Goal: Complete application form: Complete application form

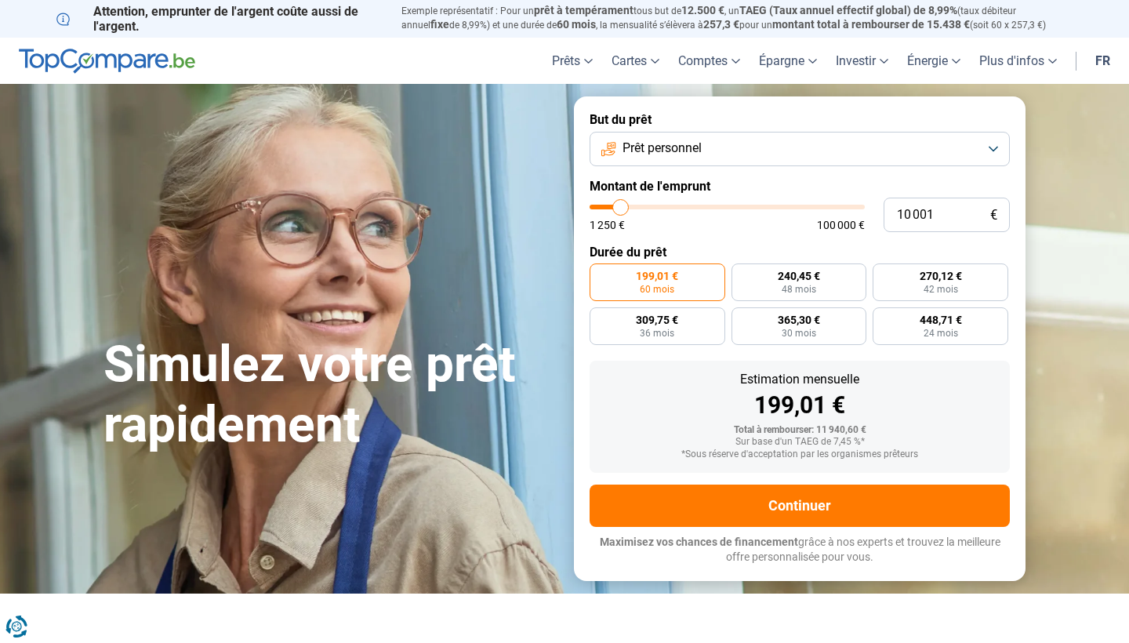
click at [886, 154] on button "Prêt personnel" at bounding box center [799, 149] width 420 height 34
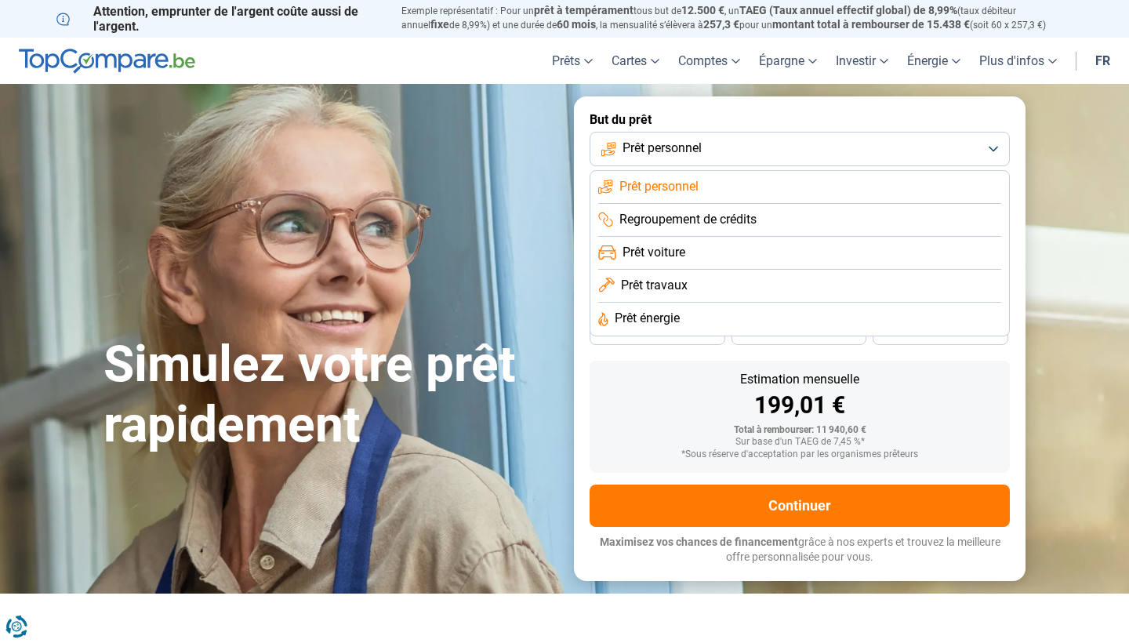
click at [679, 283] on span "Prêt travaux" at bounding box center [654, 285] width 67 height 17
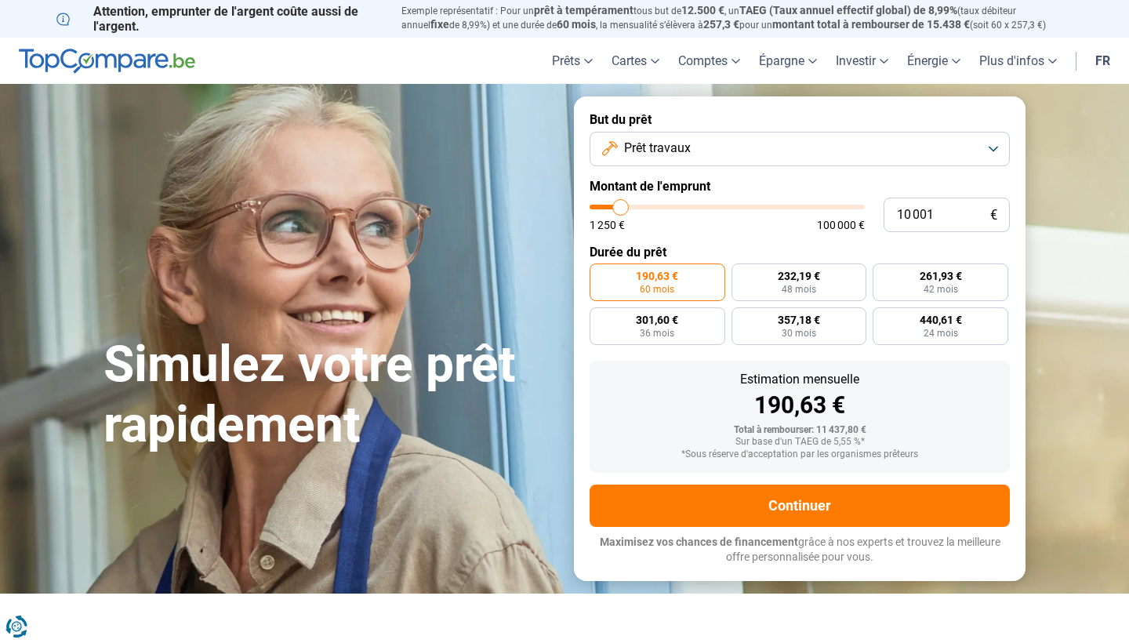
type input "10 750"
type input "10750"
type input "11 250"
type input "11250"
type input "11 750"
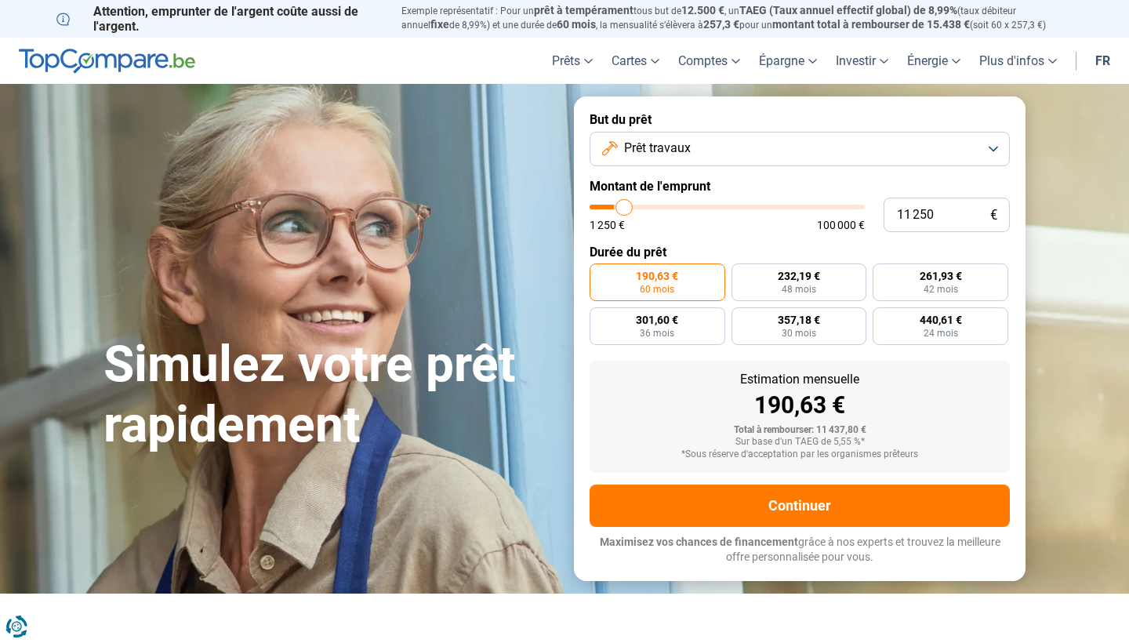
type input "11750"
type input "12 250"
type input "12250"
type input "12 750"
type input "12750"
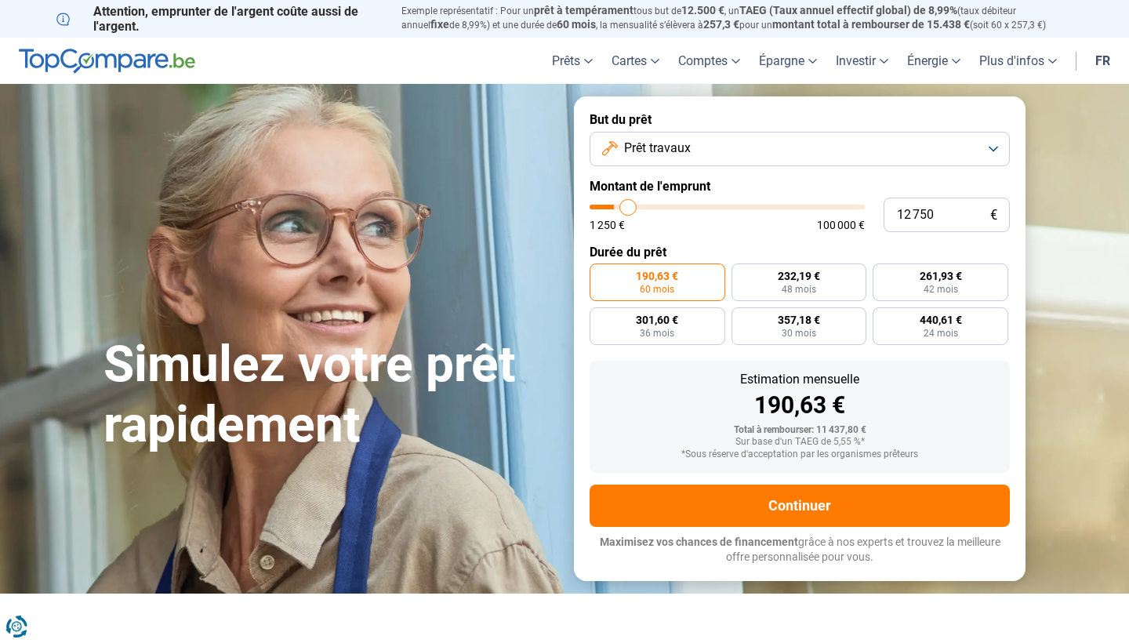
type input "13 750"
type input "13750"
type input "14 750"
type input "14750"
type input "15 500"
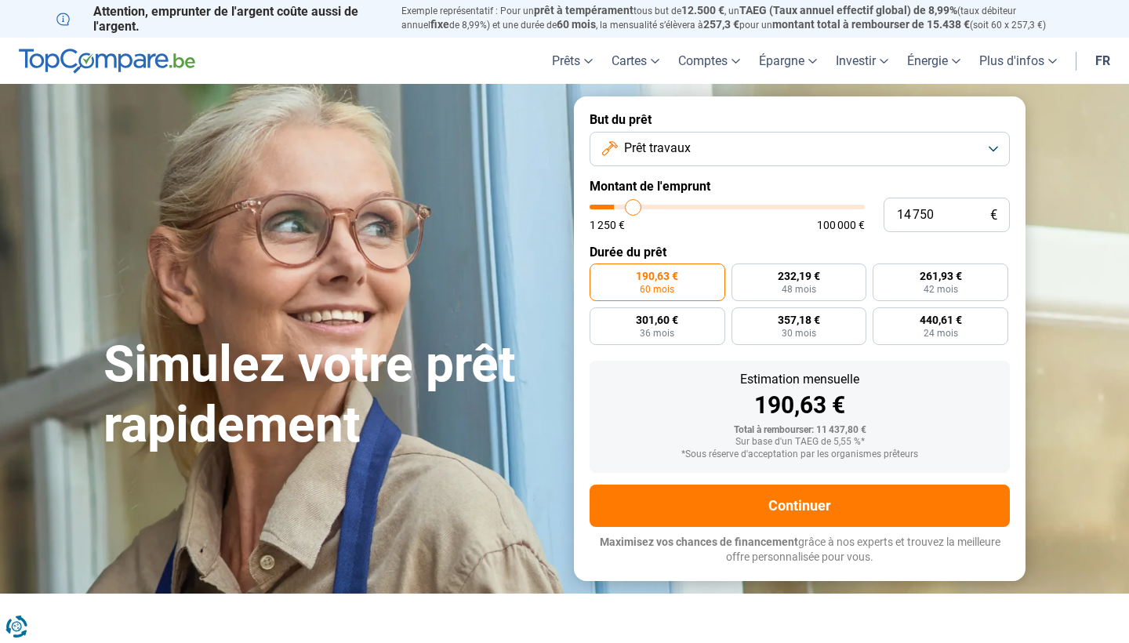
type input "15500"
type input "16 250"
type input "16250"
type input "16 750"
type input "16750"
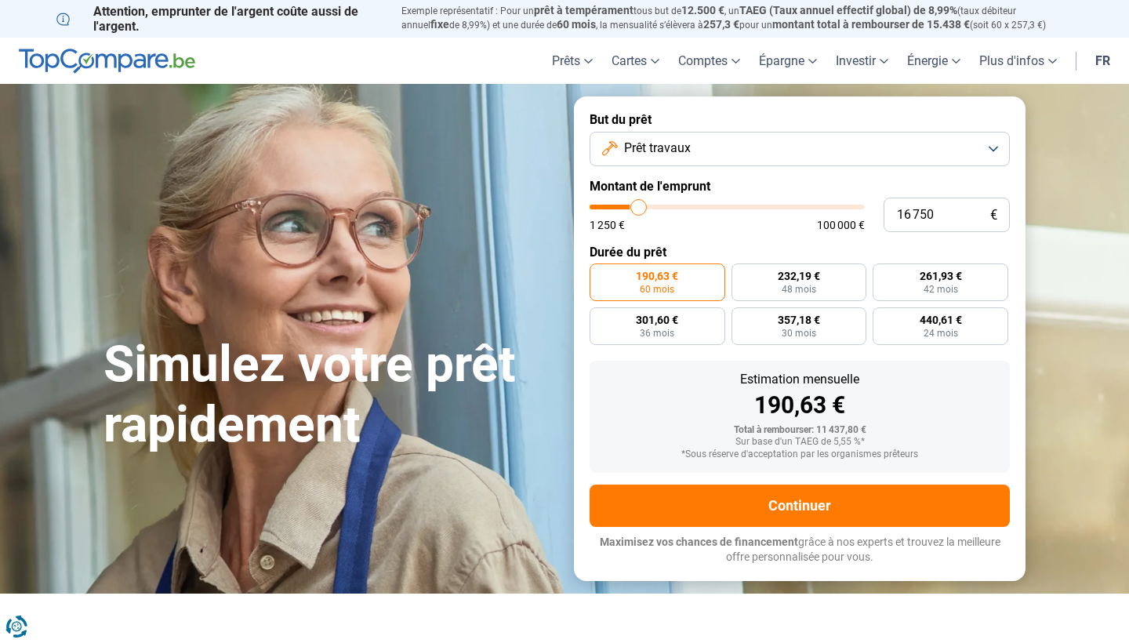
type input "17 250"
type input "17250"
type input "18 250"
type input "18250"
type input "18 750"
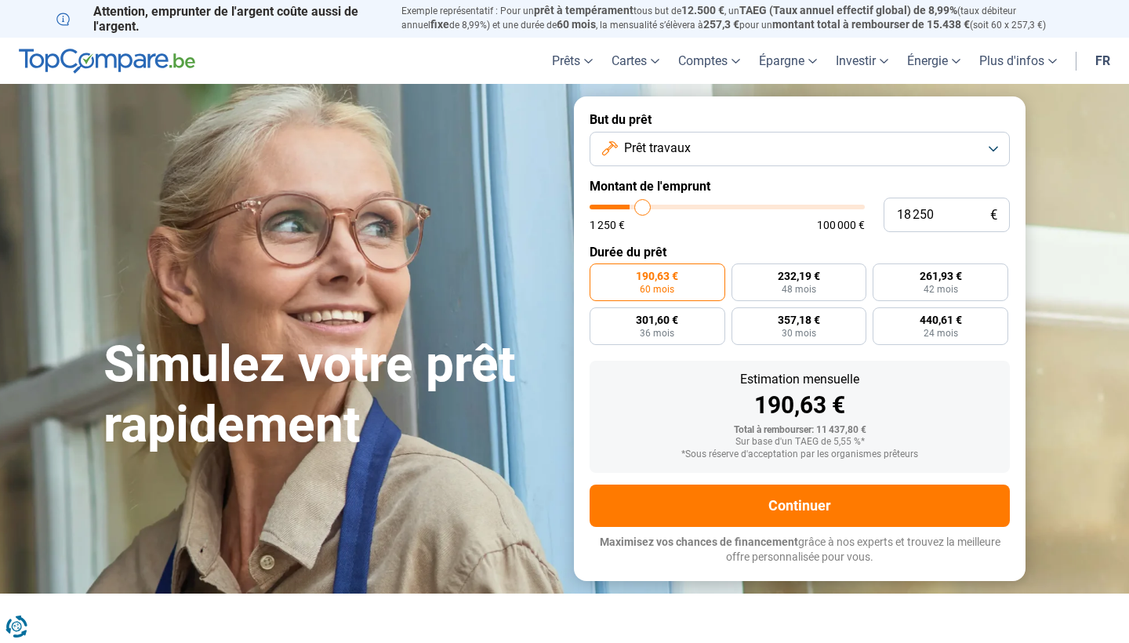
type input "18750"
type input "19 750"
type input "19750"
type input "20 750"
type input "20750"
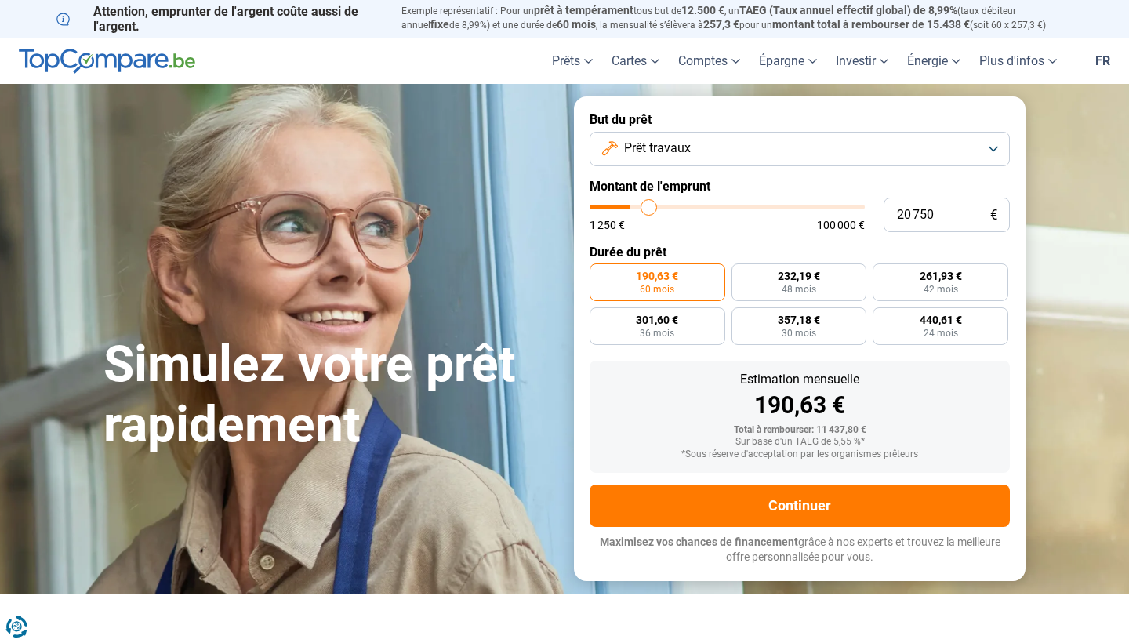
type input "21 500"
type input "21500"
type input "22 500"
type input "22500"
type input "23 500"
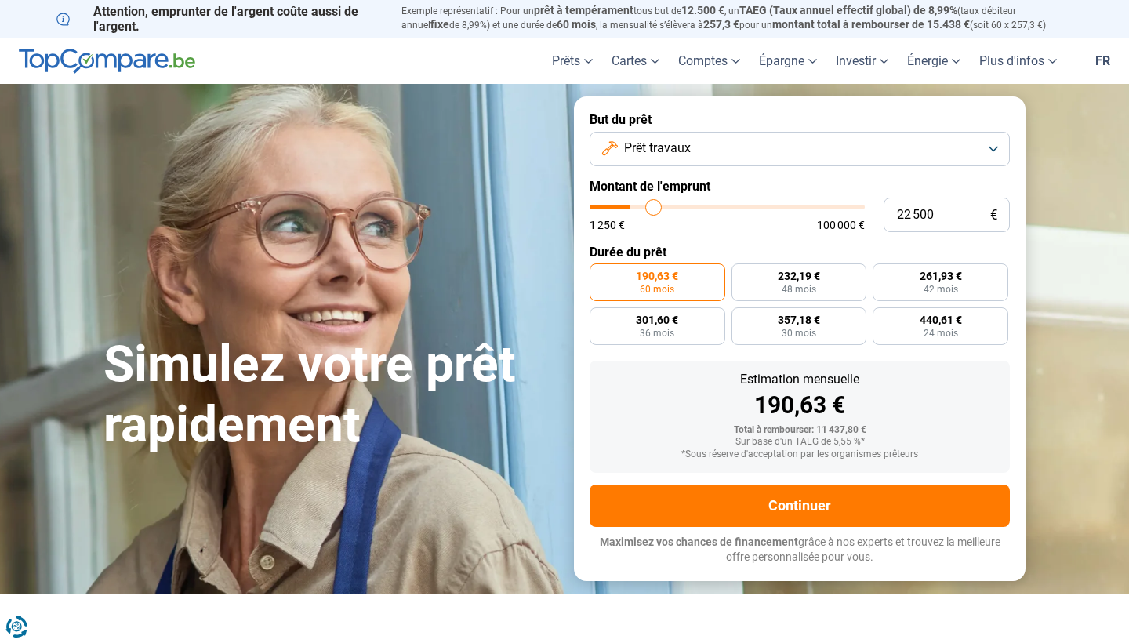
type input "23500"
type input "24 250"
type input "24250"
type input "25 500"
type input "25500"
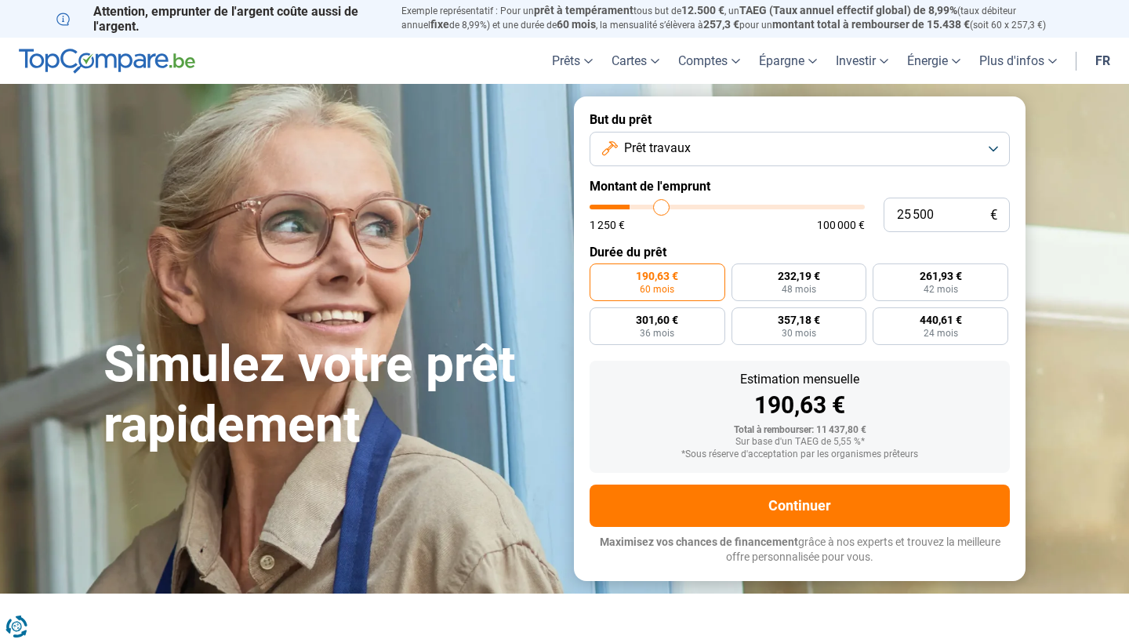
type input "26 000"
type input "26000"
type input "27 000"
type input "27000"
type input "27 500"
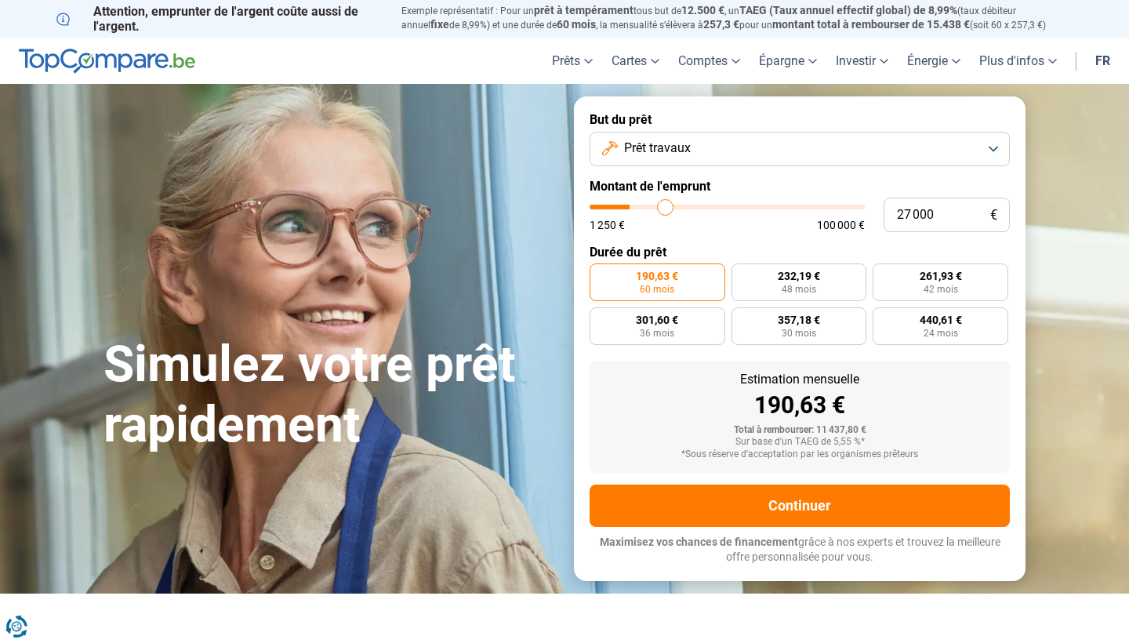
type input "27500"
type input "28 000"
type input "28000"
type input "28 500"
type input "28500"
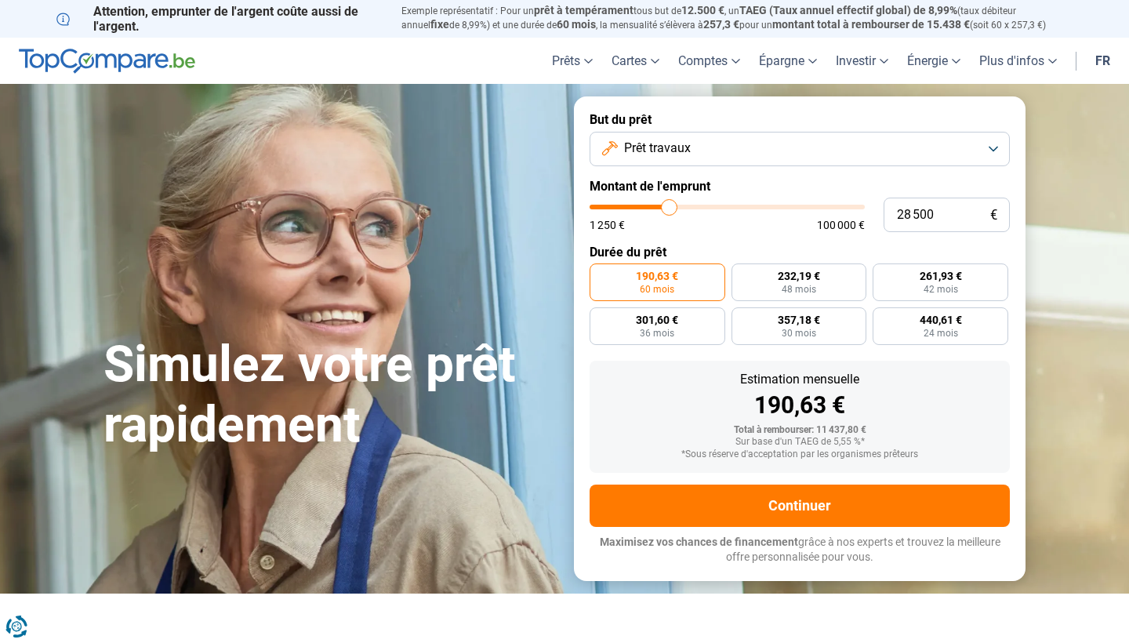
type input "29 000"
type input "29000"
type input "29 500"
type input "29500"
type input "30 000"
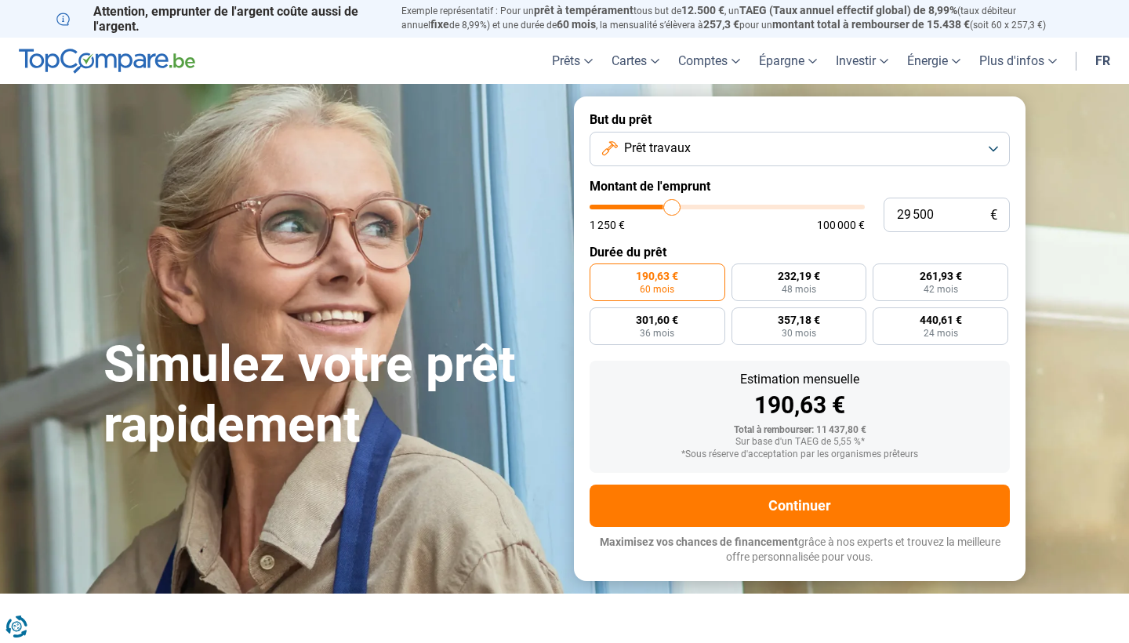
type input "30000"
type input "30 500"
type input "30500"
type input "31 000"
type input "31000"
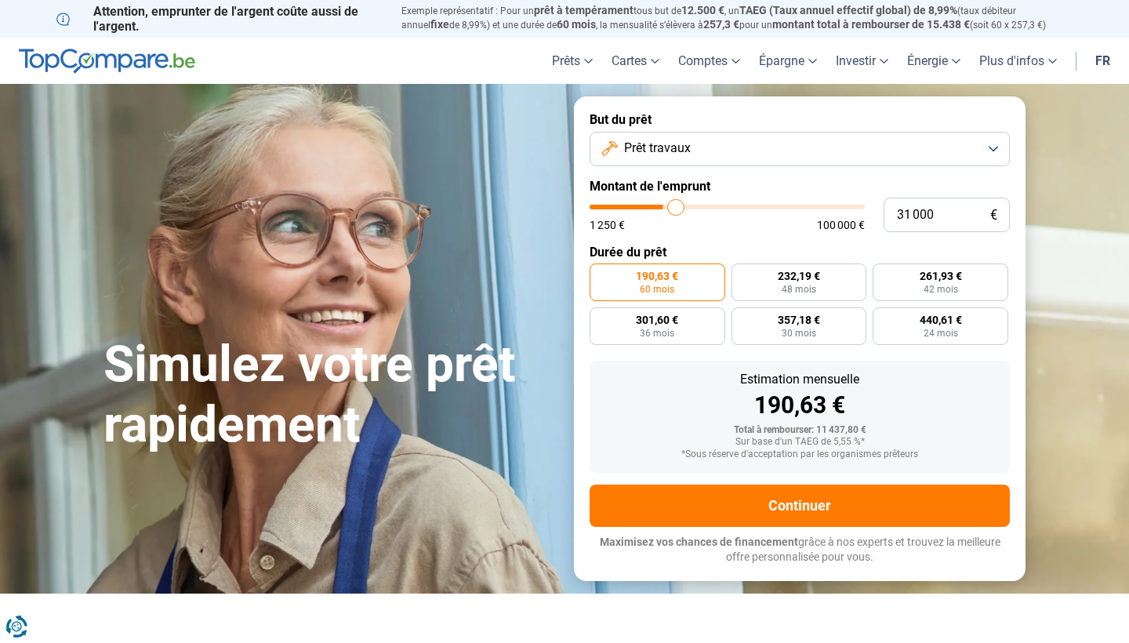
type input "31 500"
type input "31500"
type input "32 500"
type input "32500"
type input "33 000"
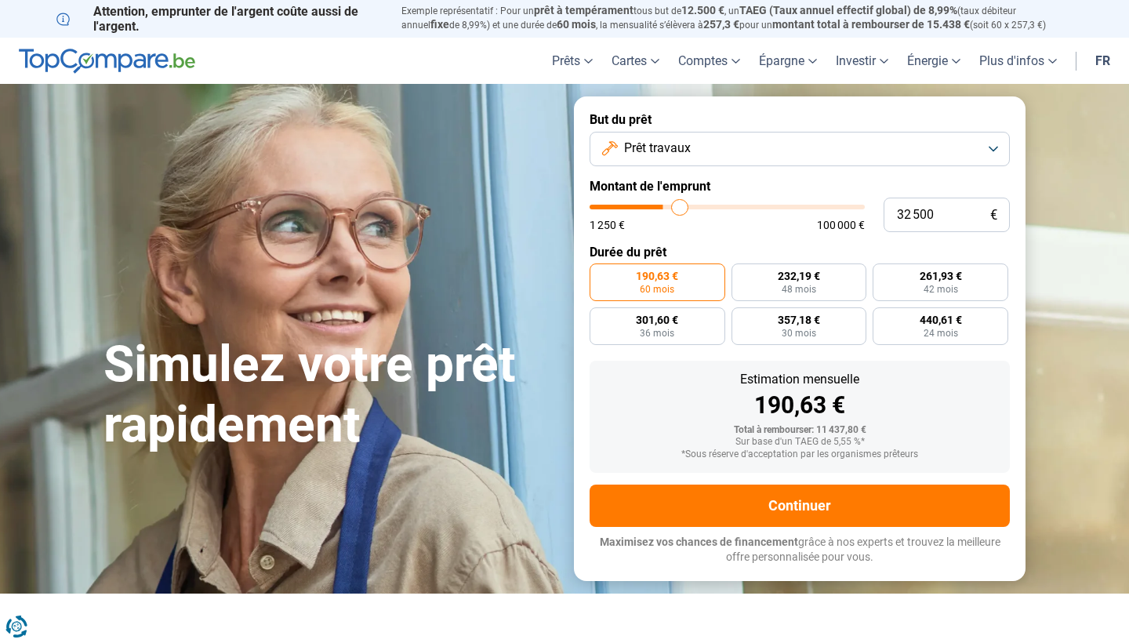
type input "33000"
type input "33 500"
type input "33500"
type input "34 500"
type input "34500"
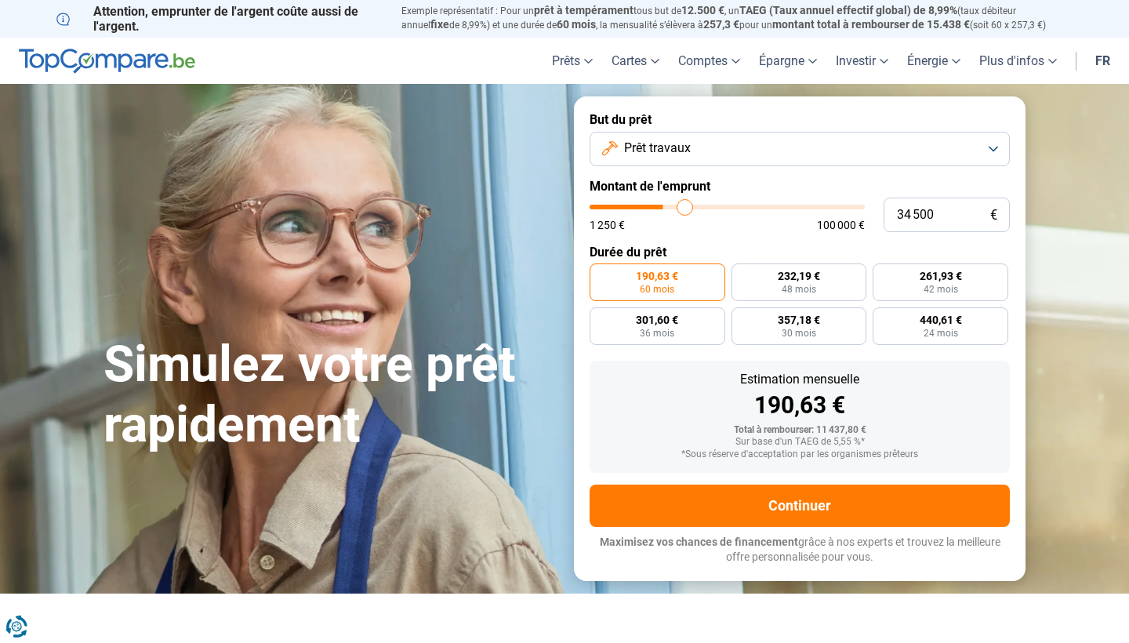
type input "35 000"
type input "35000"
type input "35 750"
type input "35750"
type input "36 250"
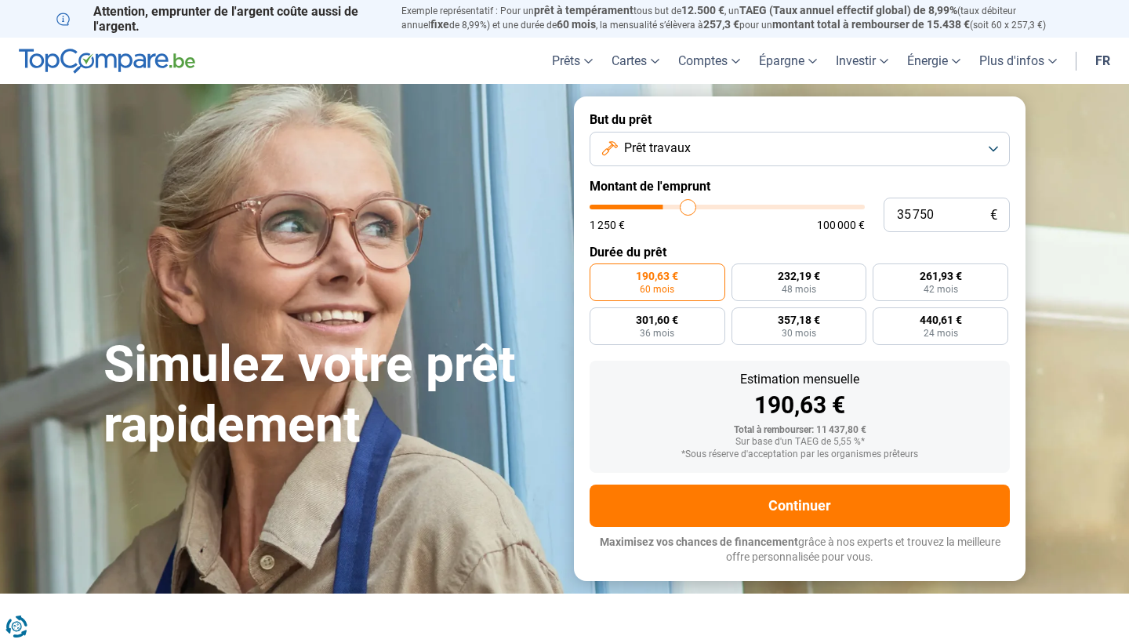
type input "36250"
type input "36 500"
type input "36500"
type input "37 250"
type input "37250"
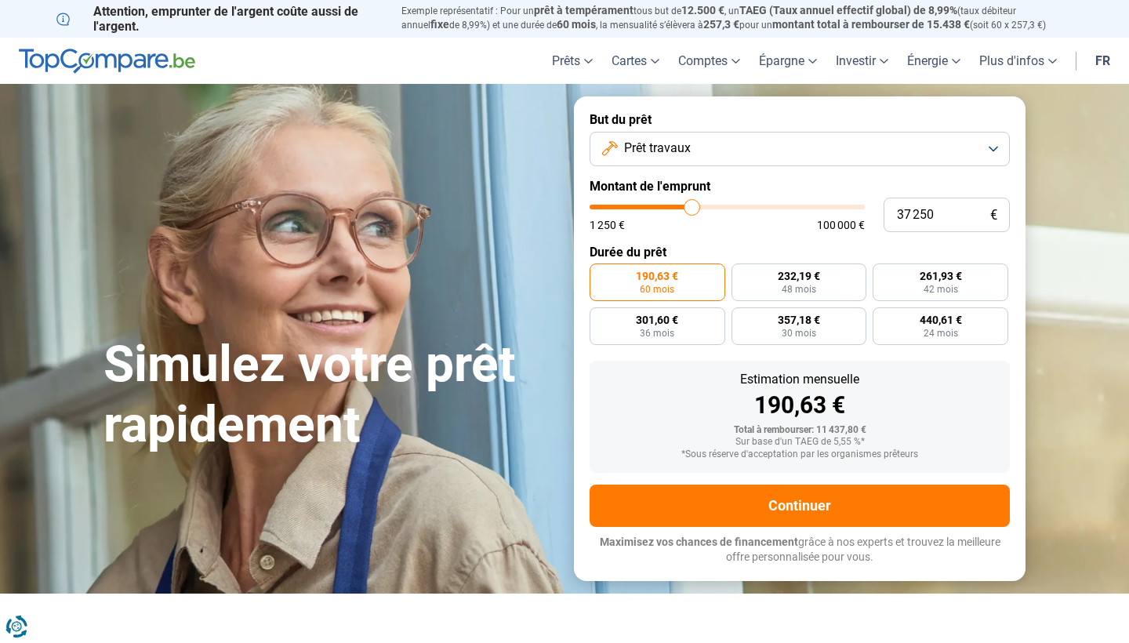
type input "37 500"
type input "37500"
type input "37 750"
type input "37750"
type input "37 500"
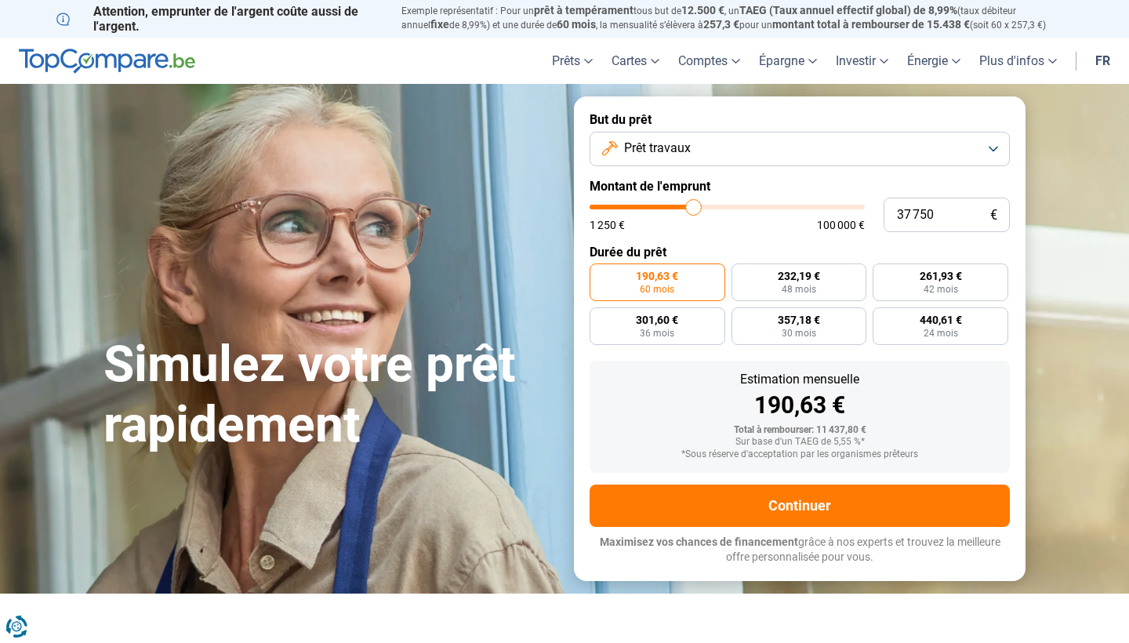
type input "37500"
type input "37 250"
type input "37250"
type input "37 000"
type input "37000"
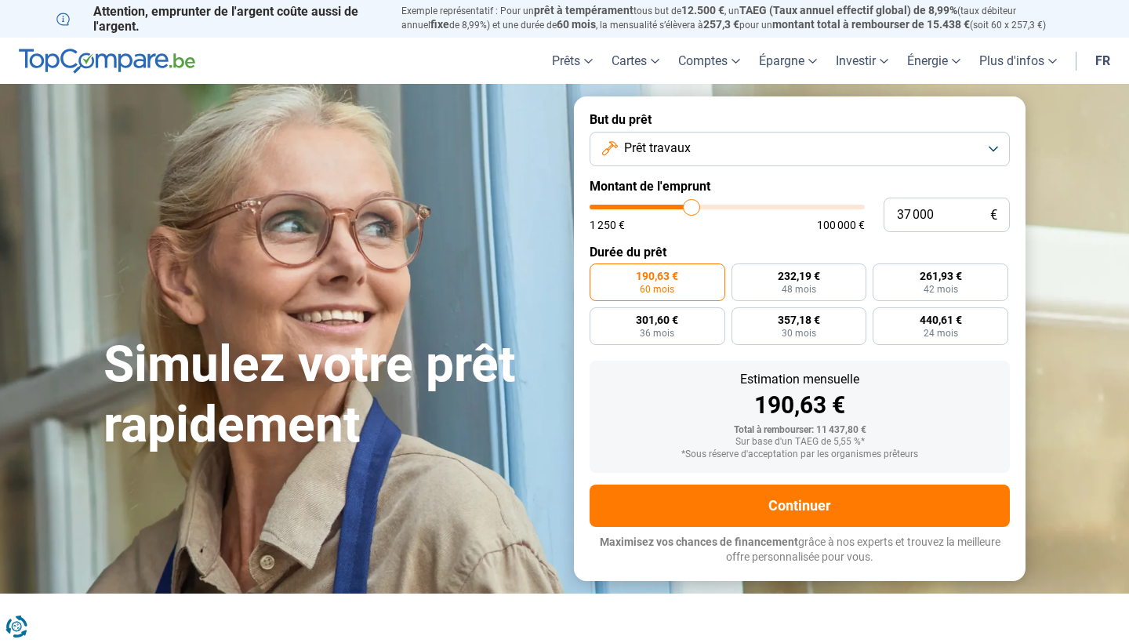
type input "36 500"
type input "36500"
type input "36 250"
type input "36250"
type input "35 500"
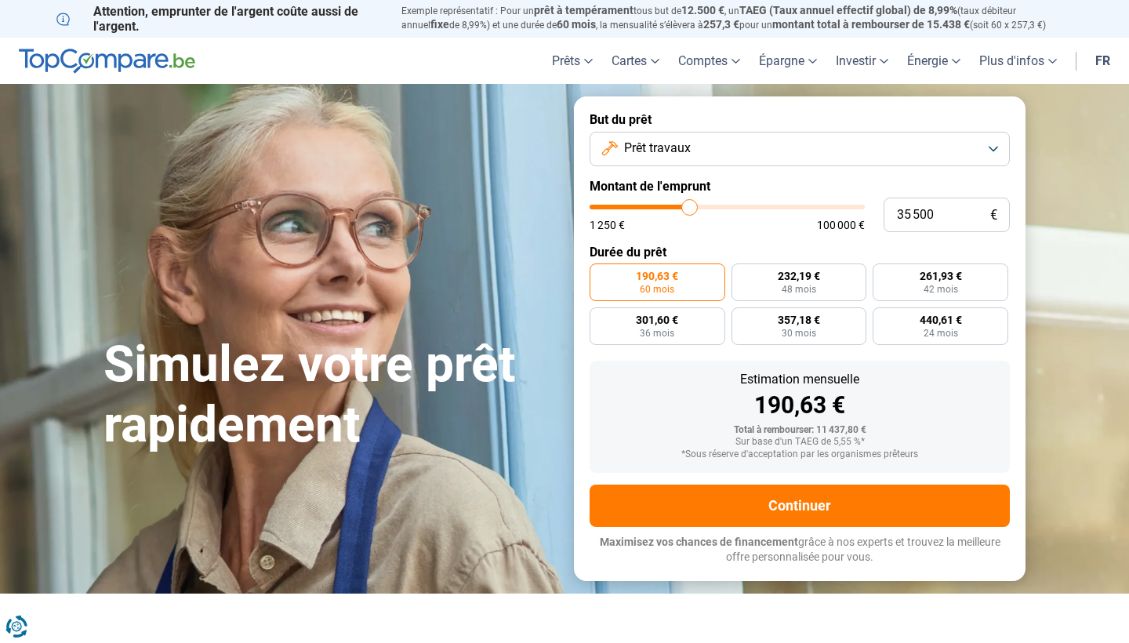
type input "35500"
type input "35 000"
type input "35000"
type input "34 500"
type input "34500"
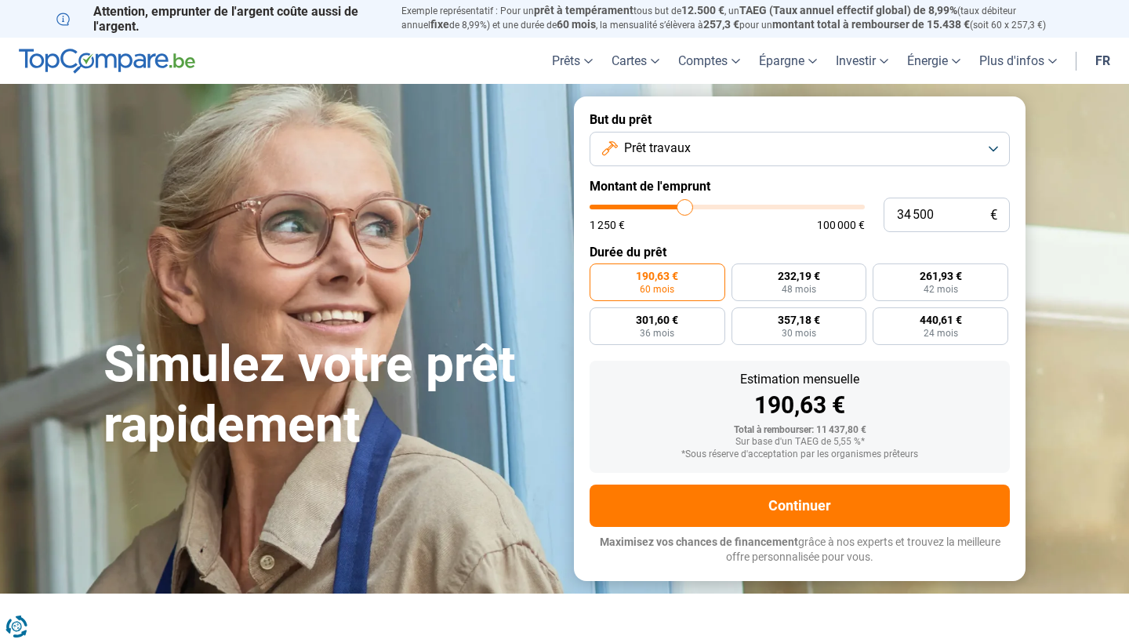
type input "34 000"
type input "34000"
type input "33 250"
type input "33250"
type input "32 500"
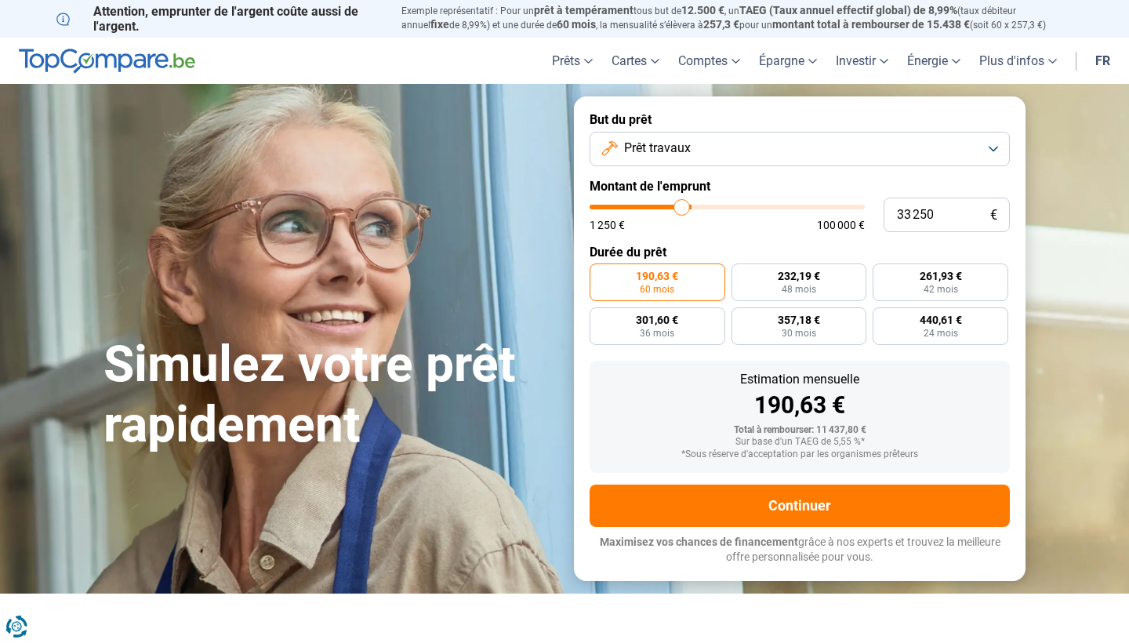
type input "32500"
type input "32 000"
type input "32000"
type input "31 500"
type input "31500"
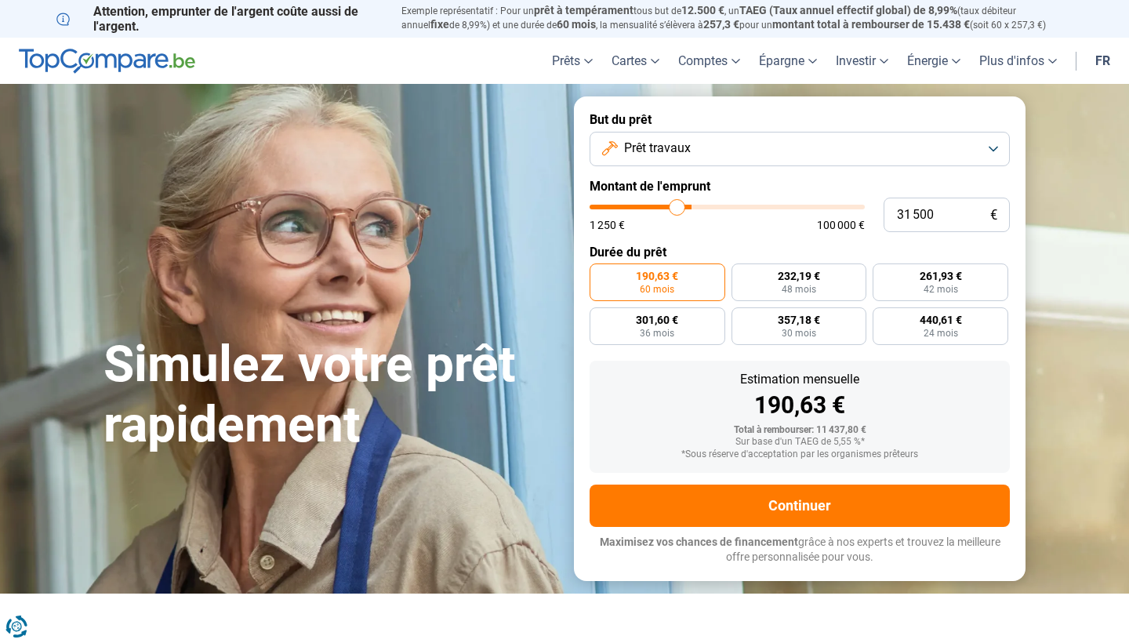
type input "31 000"
type input "31000"
type input "30 250"
type input "30250"
type input "29 750"
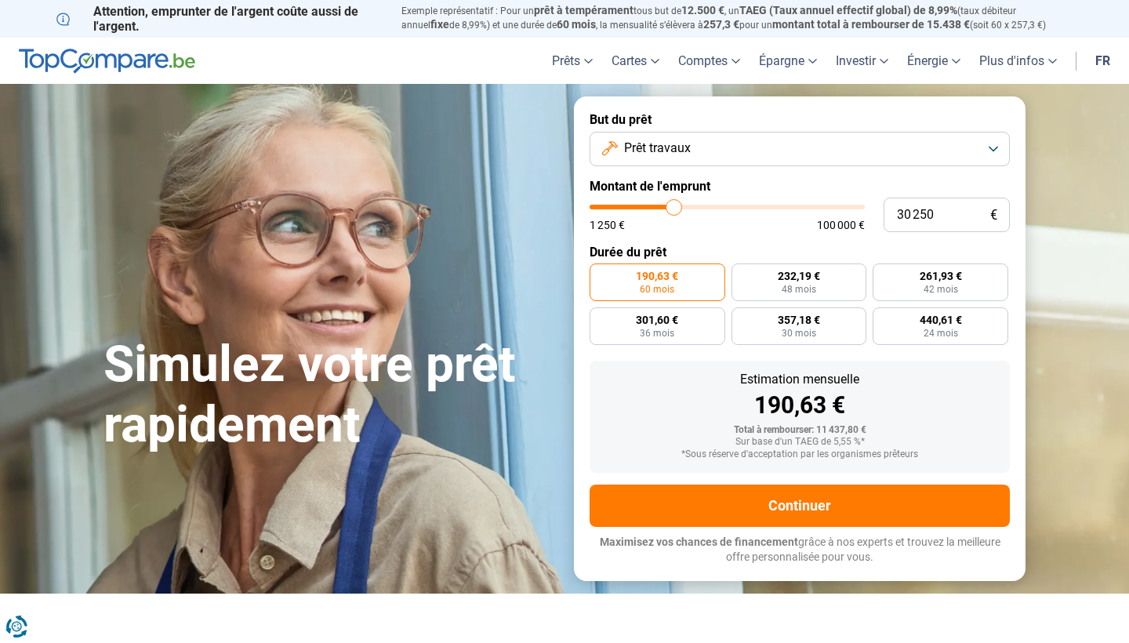
type input "29750"
type input "29 500"
type input "29500"
type input "28 750"
type input "28750"
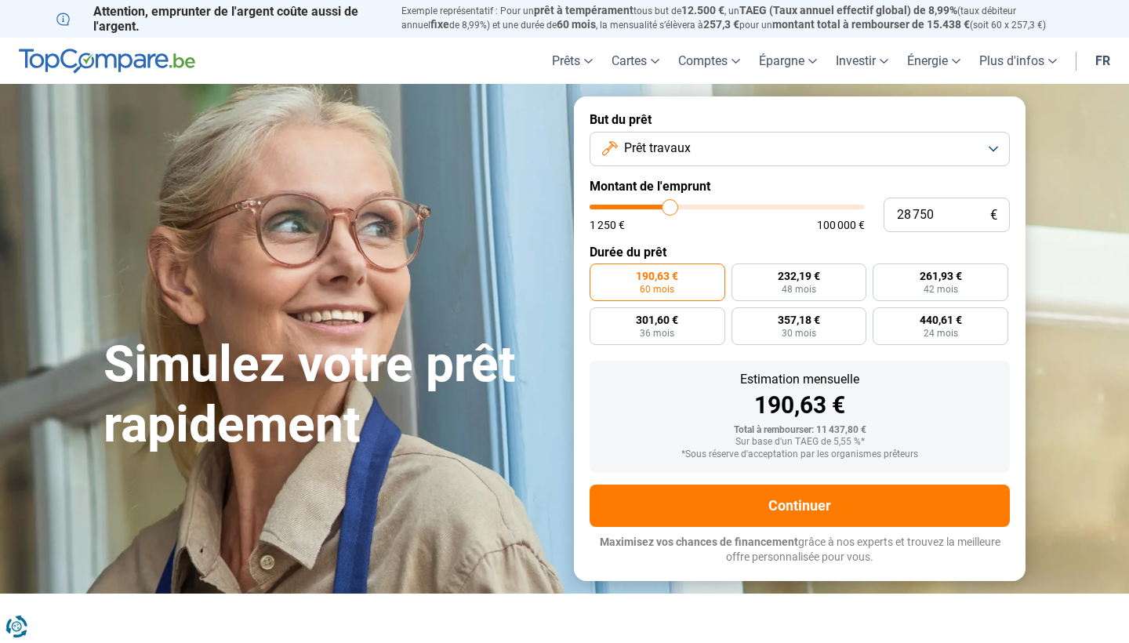
type input "28 500"
type input "28500"
type input "28 000"
type input "28000"
type input "27 250"
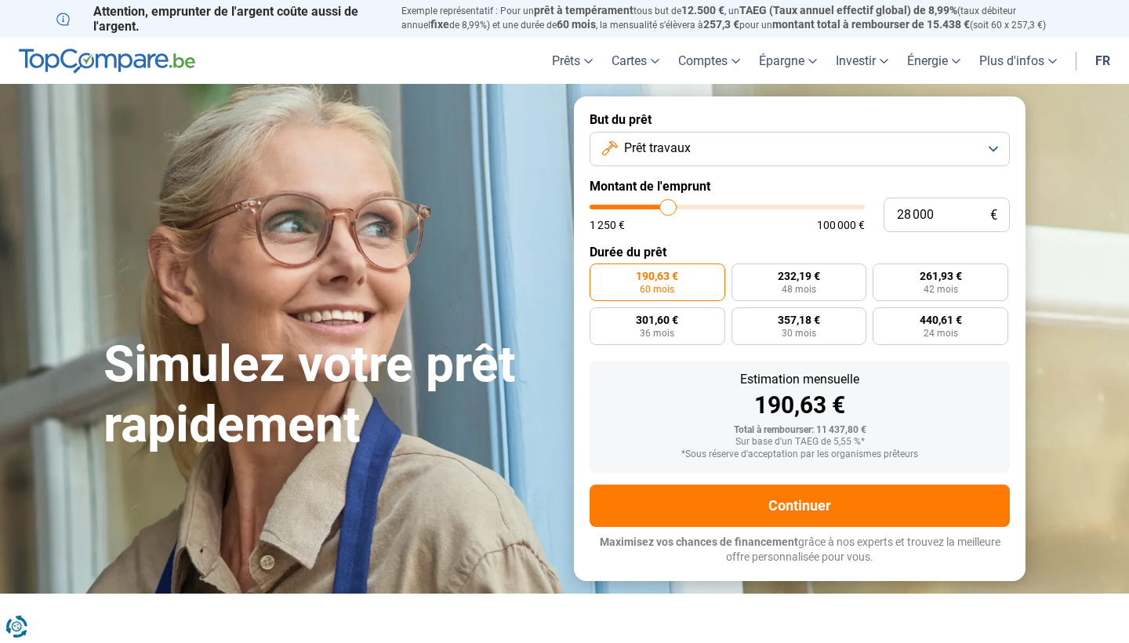
type input "27250"
type input "27 000"
type input "27000"
type input "26 500"
type input "26500"
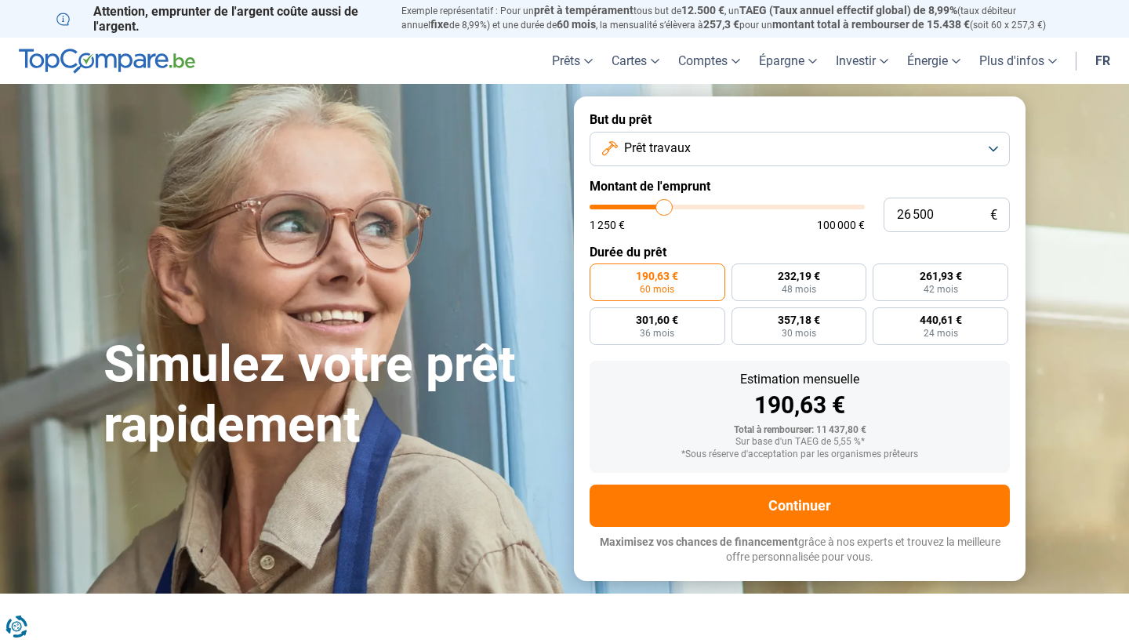
type input "26 000"
type input "26000"
type input "25 750"
type input "25750"
type input "25 250"
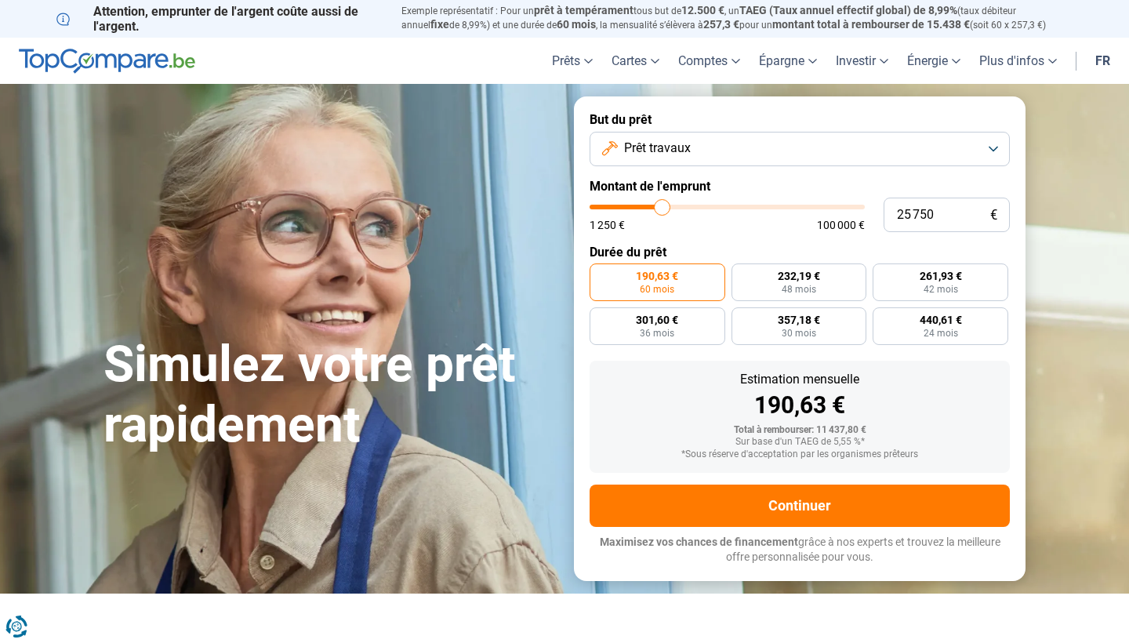
type input "25250"
type input "25 000"
type input "25000"
type input "24 500"
type input "24500"
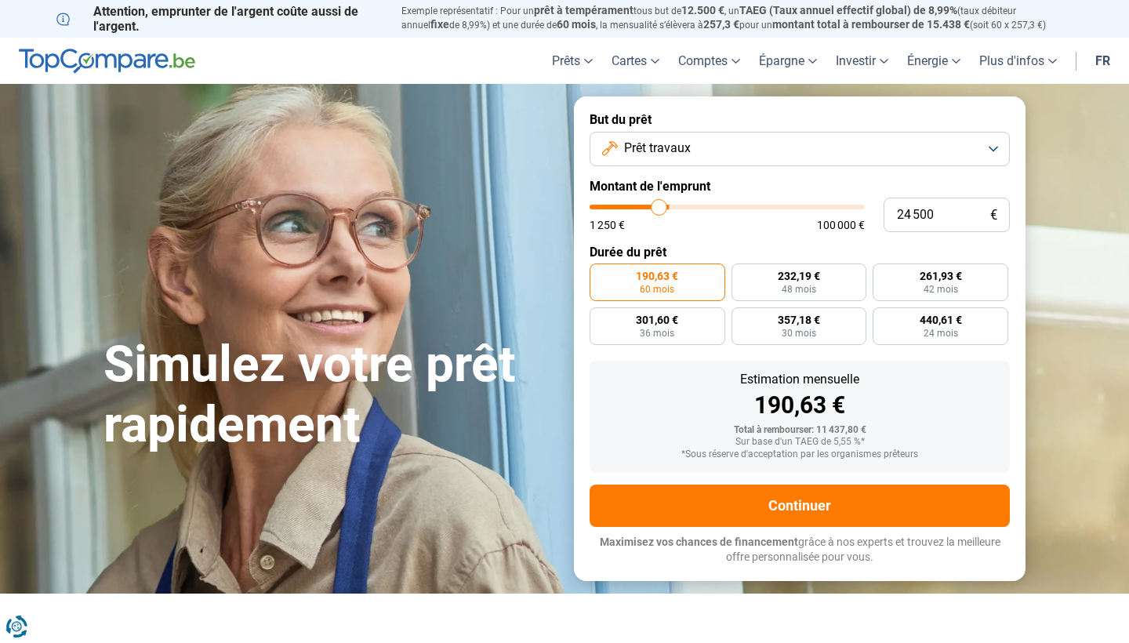
type input "24 250"
type input "24250"
type input "24 000"
type input "24000"
type input "23 750"
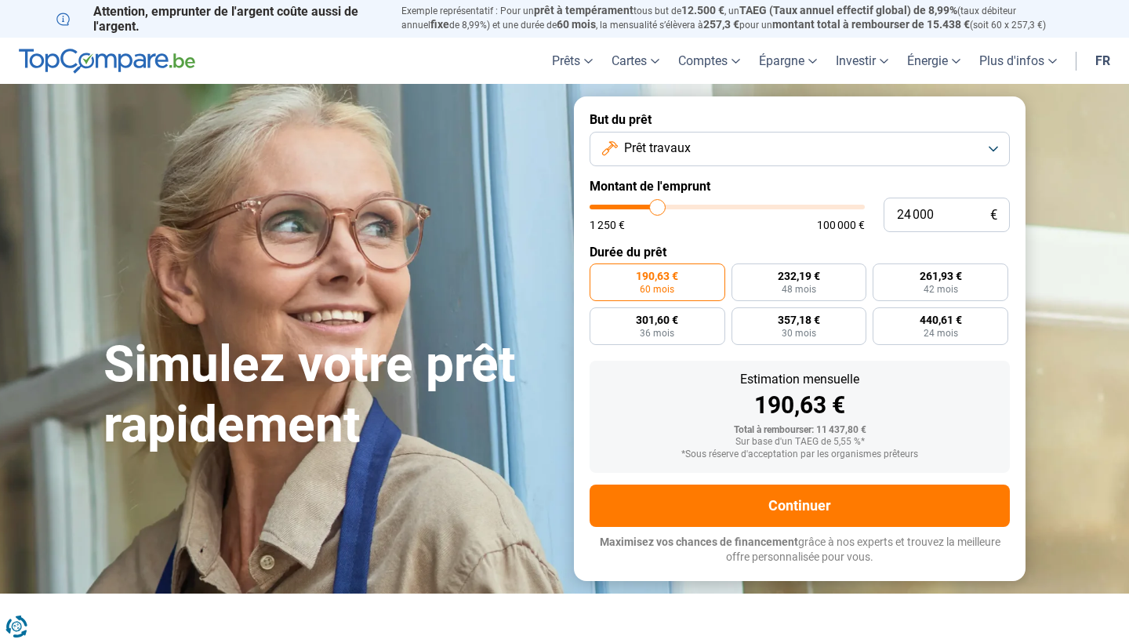
type input "23750"
type input "23 500"
type input "23500"
type input "23 000"
type input "23000"
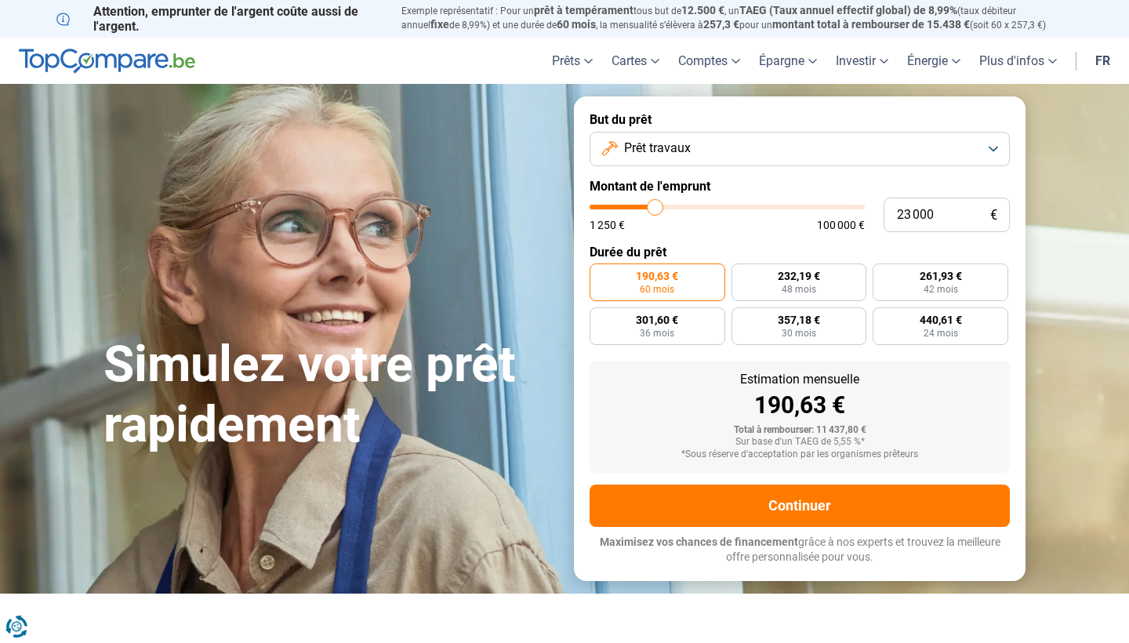
type input "22 750"
type input "22750"
type input "22 500"
type input "22500"
type input "22 250"
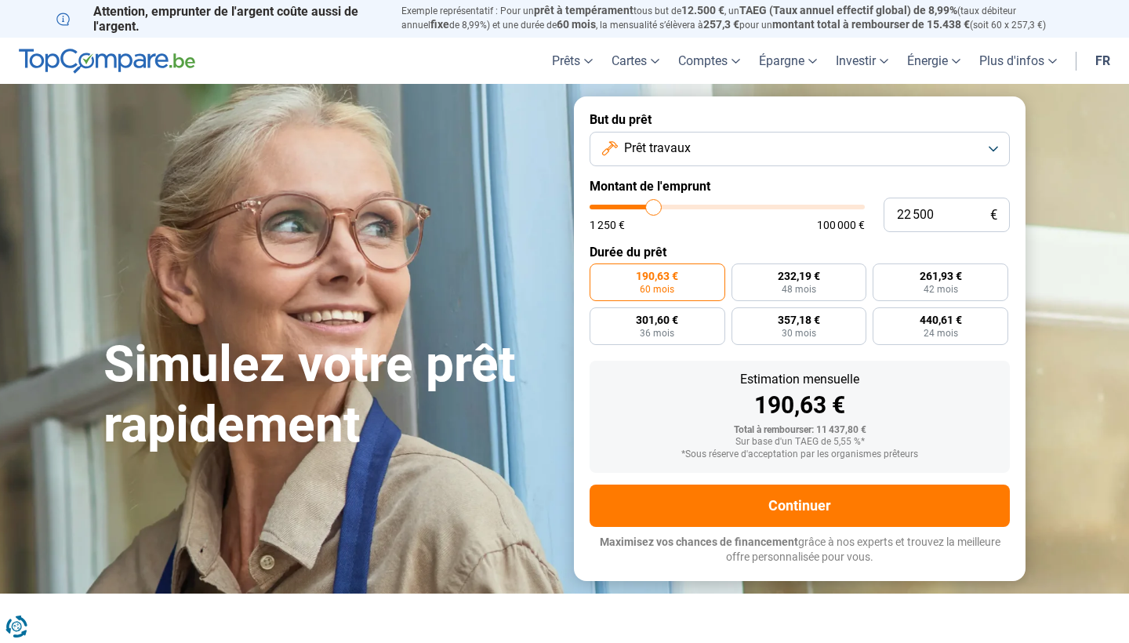
type input "22250"
type input "22 000"
type input "22000"
type input "21 500"
type input "21500"
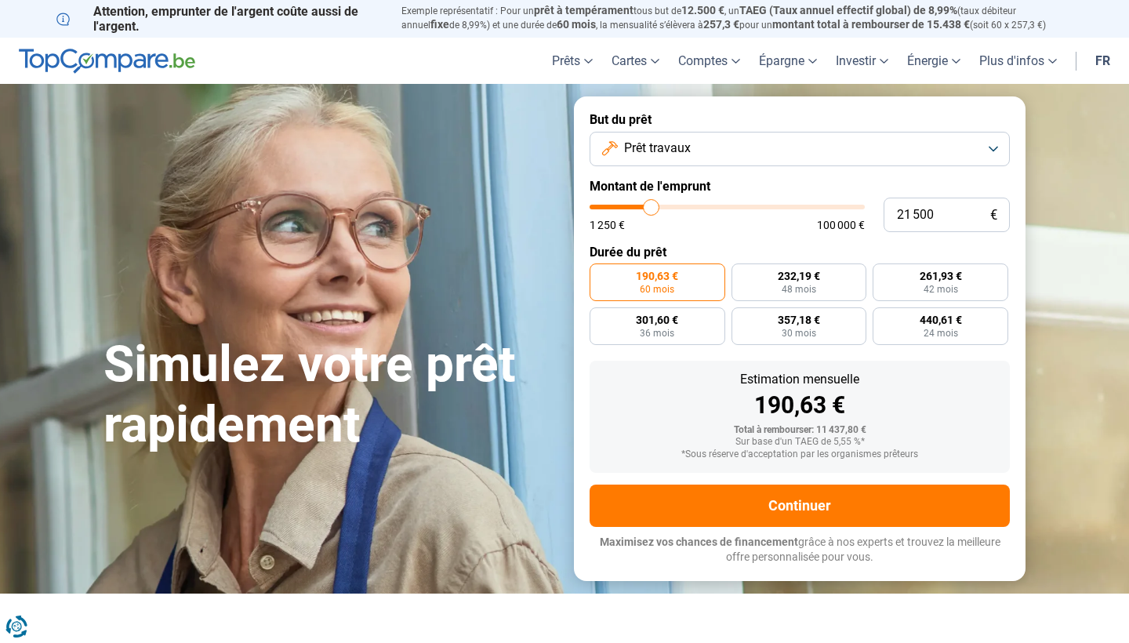
type input "21 250"
type input "21250"
type input "21 000"
type input "21000"
type input "20 750"
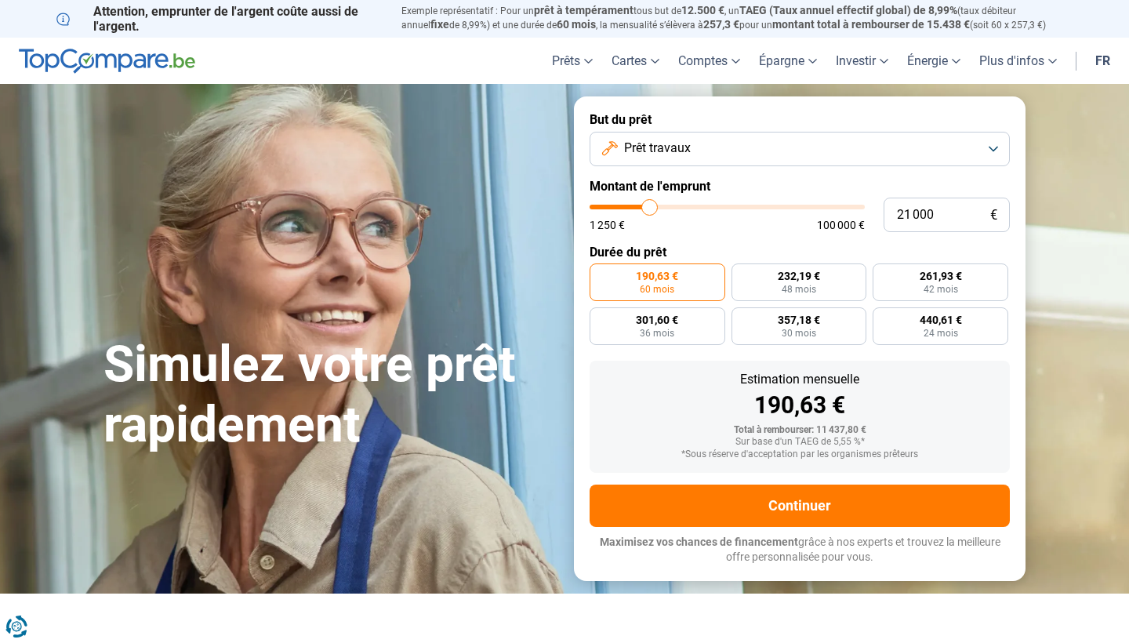
type input "20750"
type input "20 500"
type input "20500"
type input "20 000"
type input "20000"
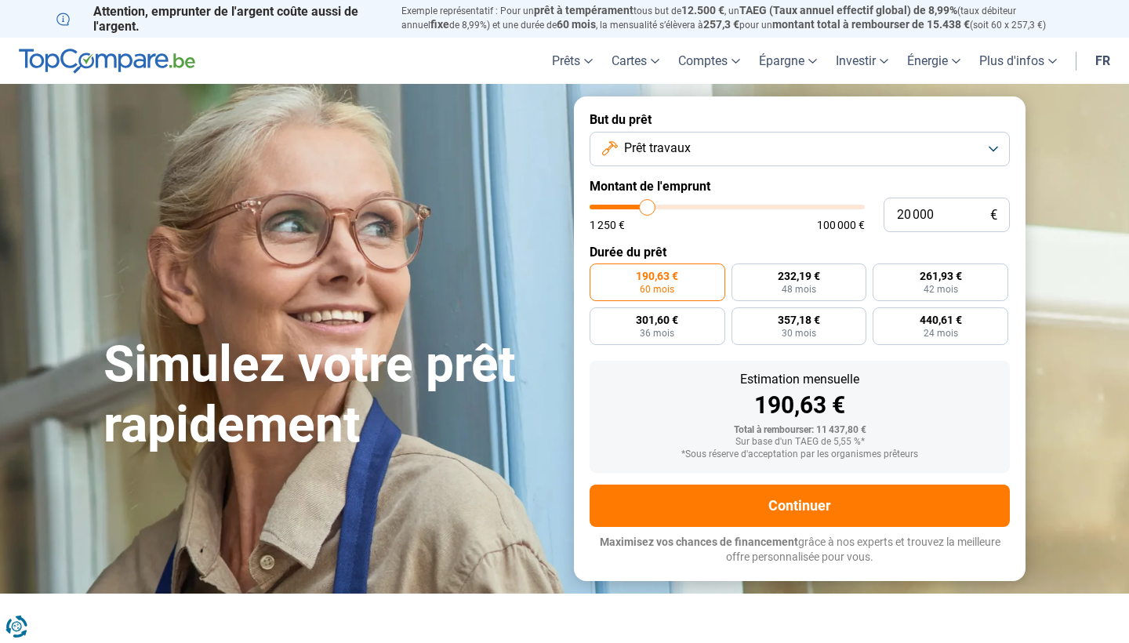
type input "19 750"
type input "19750"
type input "19 500"
type input "19500"
type input "19 250"
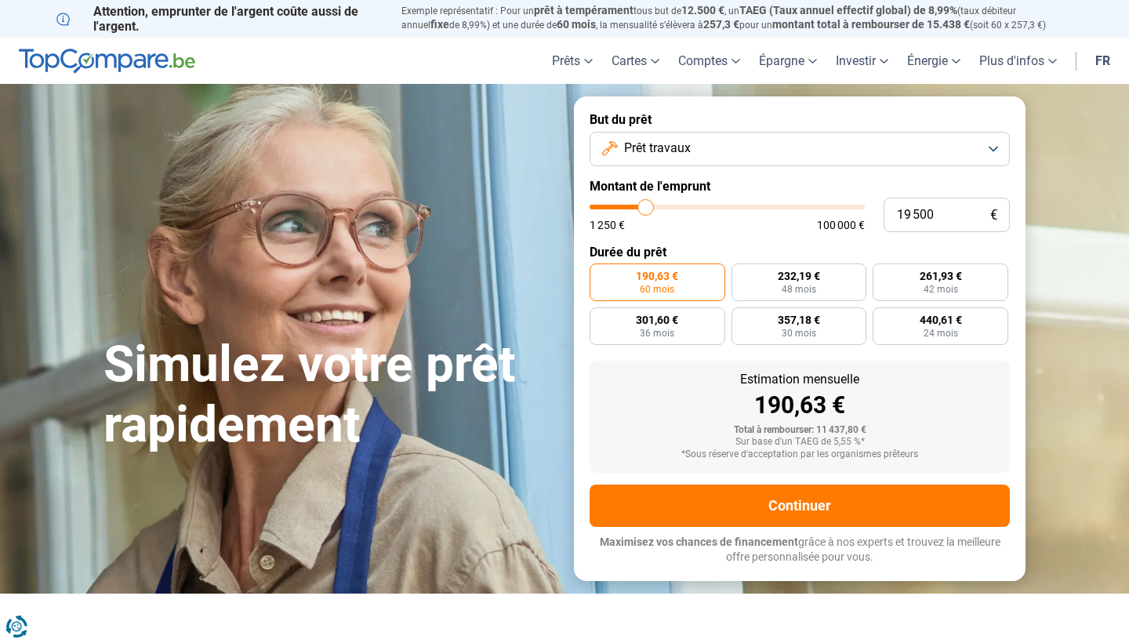
type input "19250"
type input "18 750"
type input "18750"
type input "18 500"
type input "18500"
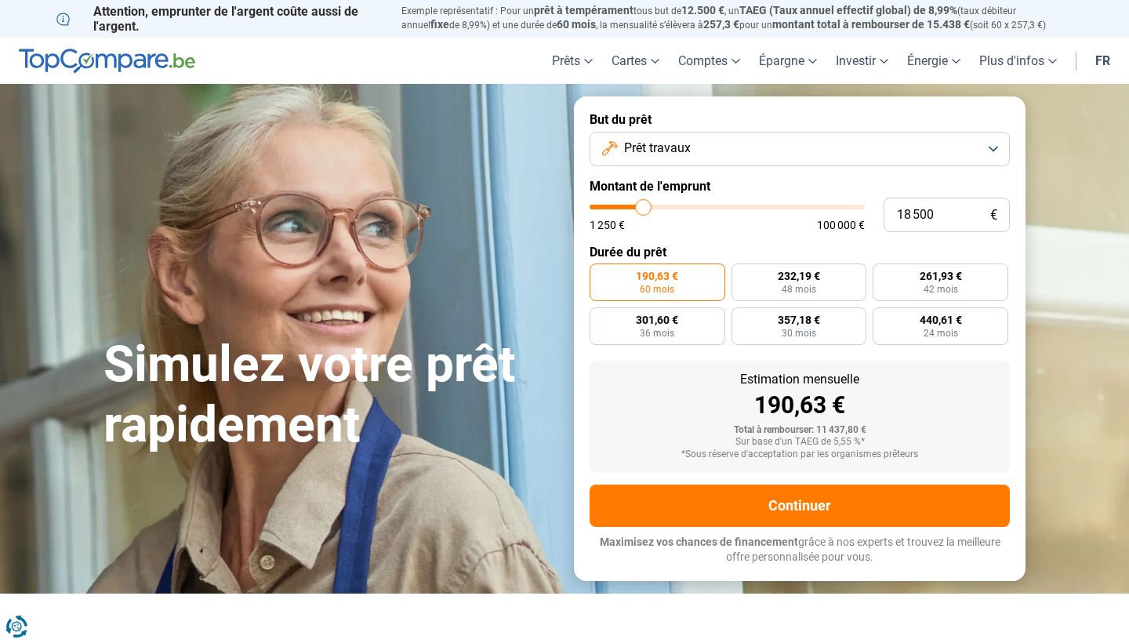
type input "18 250"
type input "18250"
type input "18 000"
type input "18000"
type input "17 750"
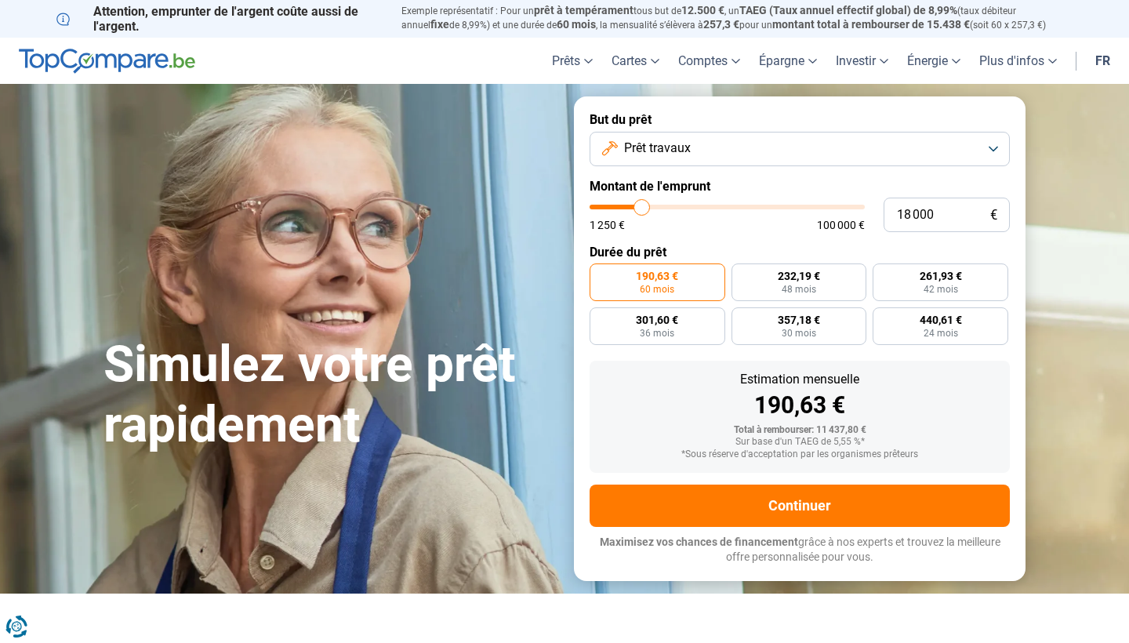
type input "17750"
type input "17 250"
type input "17250"
type input "17 000"
type input "17000"
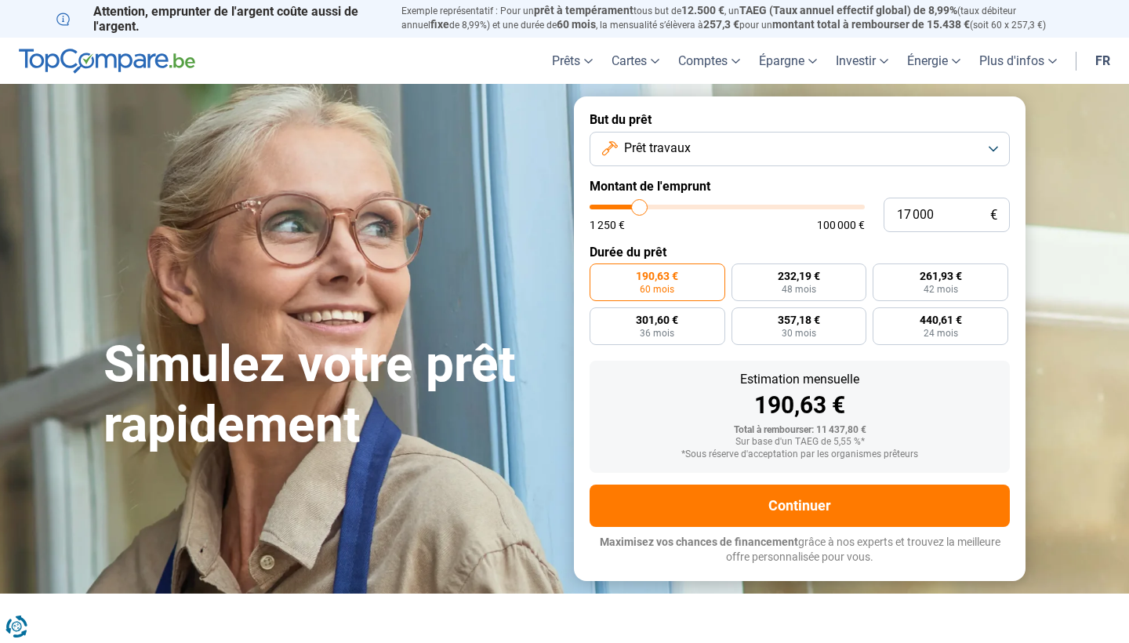
type input "16 750"
type input "16750"
type input "16 500"
type input "16500"
type input "16 250"
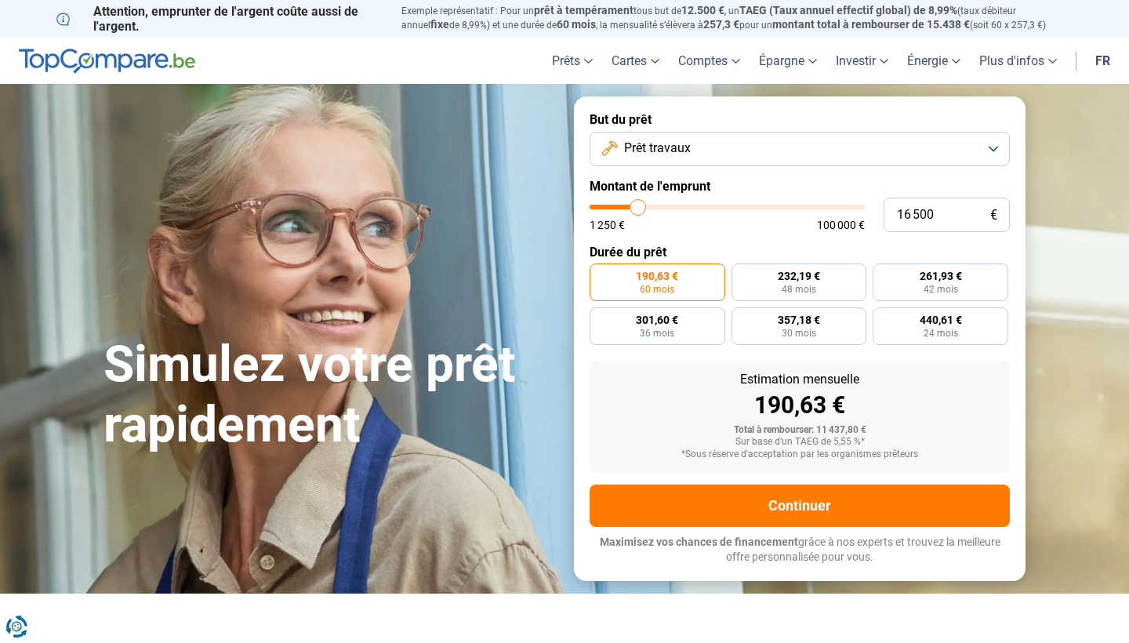
type input "16250"
type input "15 750"
type input "15750"
type input "15 500"
type input "15500"
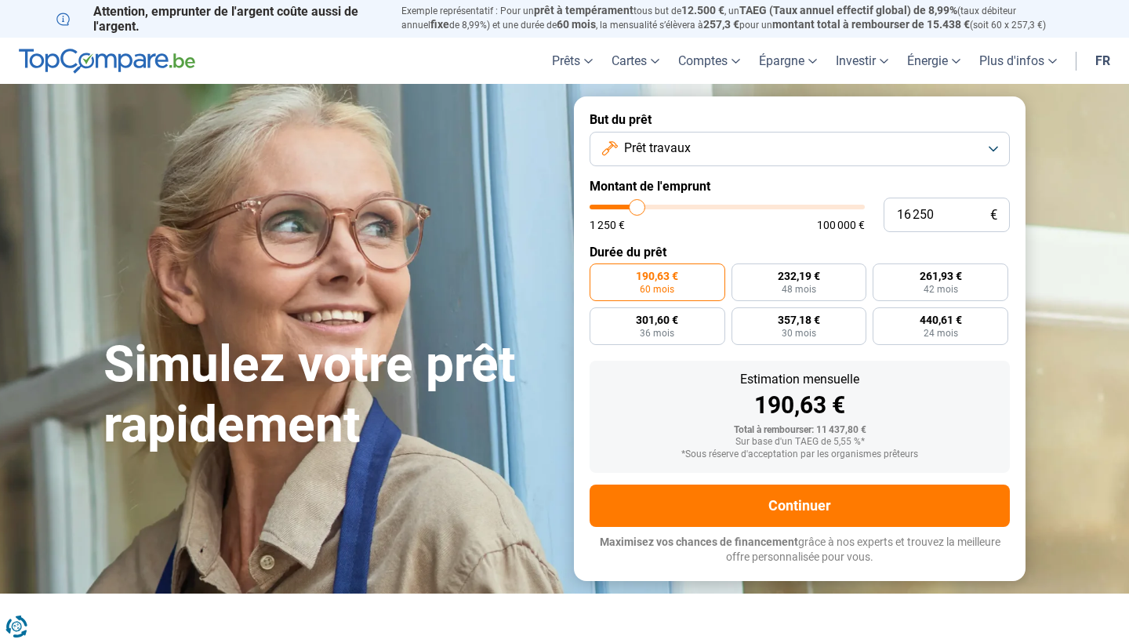
drag, startPoint x: 622, startPoint y: 209, endPoint x: 637, endPoint y: 213, distance: 15.4
click at [637, 209] on input "range" at bounding box center [726, 207] width 275 height 5
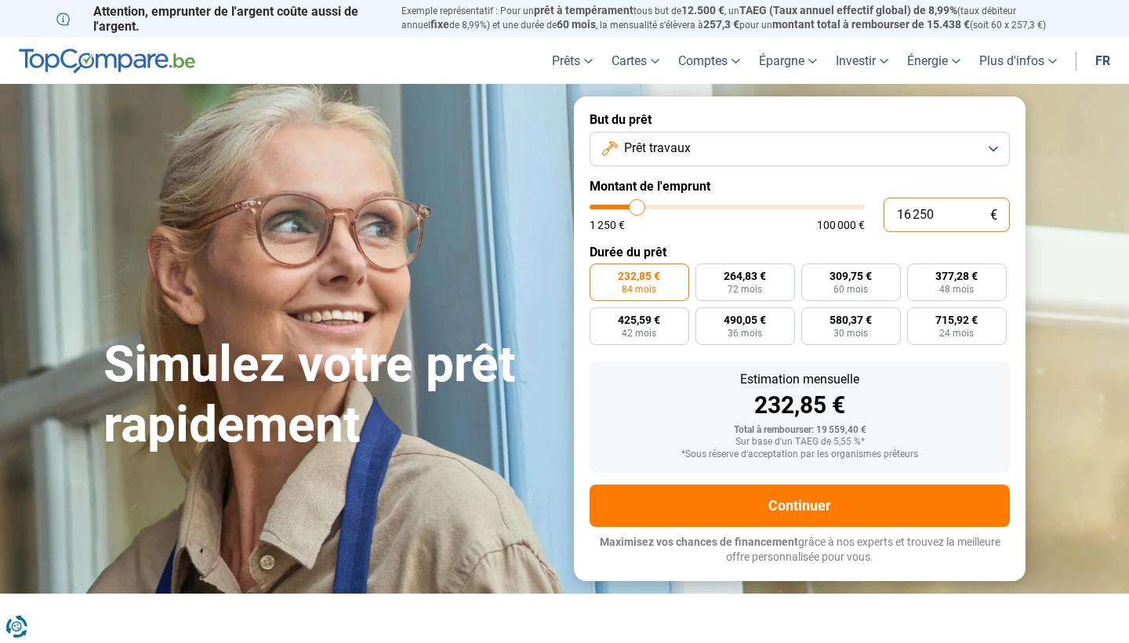
click at [943, 206] on input "16 250" at bounding box center [946, 215] width 126 height 34
click at [946, 219] on input "16 250" at bounding box center [946, 215] width 126 height 34
click at [955, 285] on span "48 mois" at bounding box center [956, 289] width 34 height 9
click at [917, 274] on input "371,47 € 48 mois" at bounding box center [912, 268] width 10 height 10
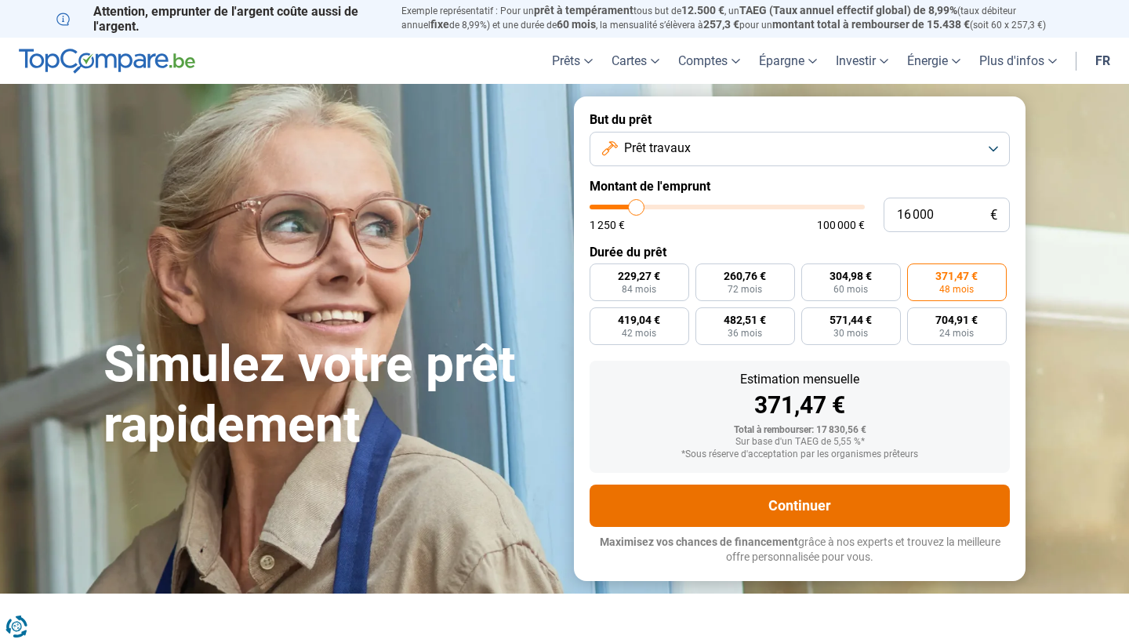
click at [811, 513] on button "Continuer" at bounding box center [799, 505] width 420 height 42
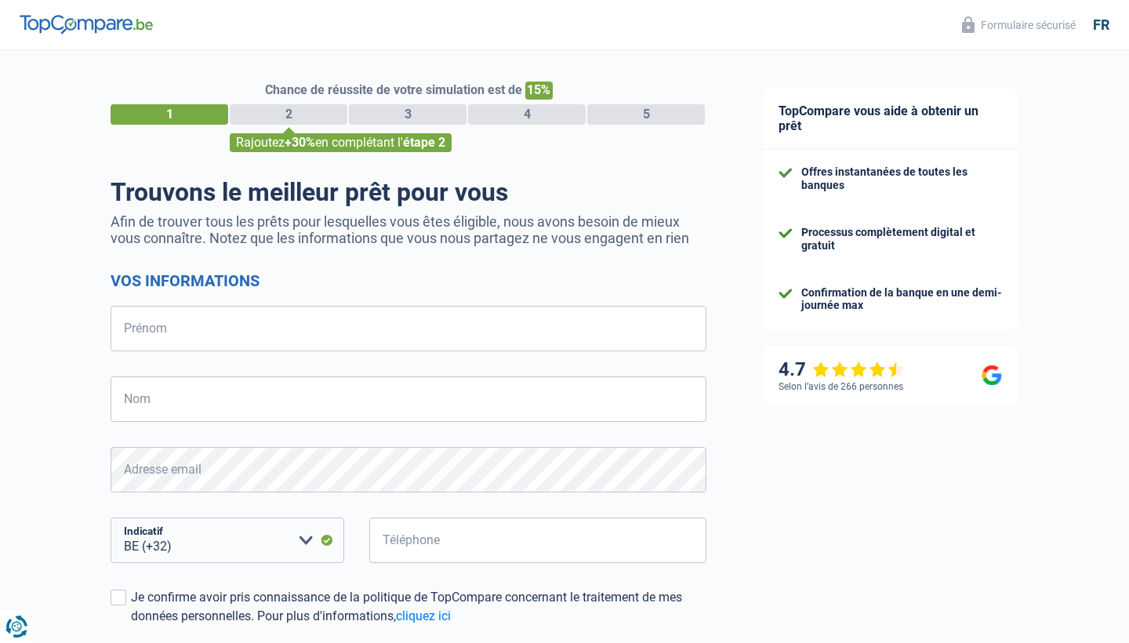
select select "32"
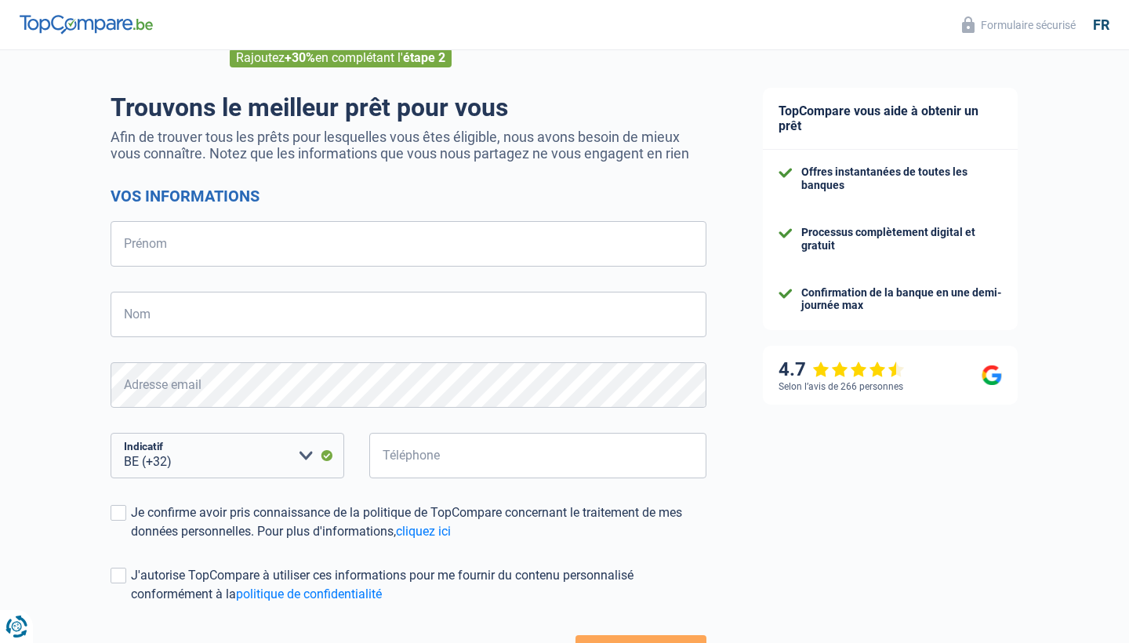
scroll to position [82, 0]
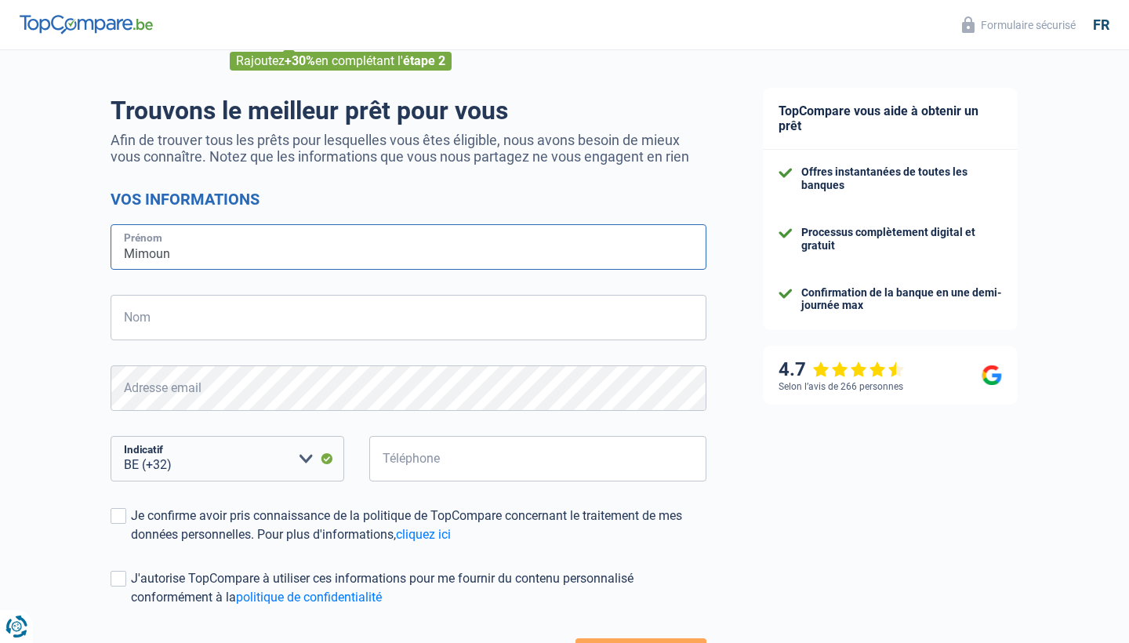
type input "Mimoun"
type input "Najem"
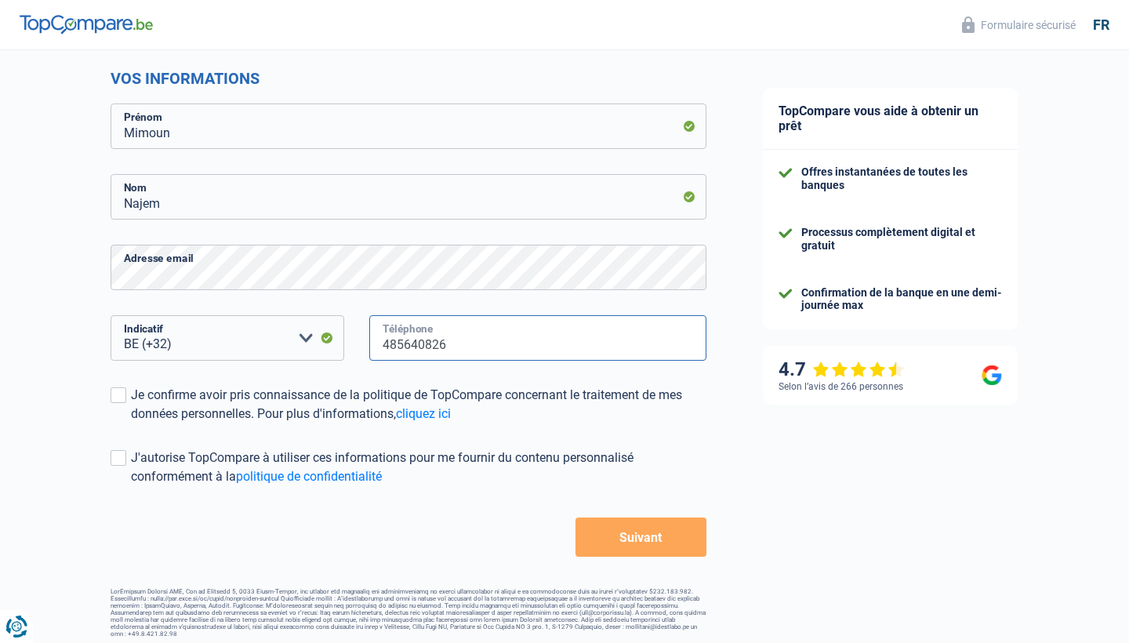
scroll to position [201, 0]
type input "485640826"
click at [123, 399] on span at bounding box center [119, 396] width 16 height 16
click at [131, 424] on input "Je confirme avoir pris connaissance de la politique de TopCompare concernant le…" at bounding box center [131, 424] width 0 height 0
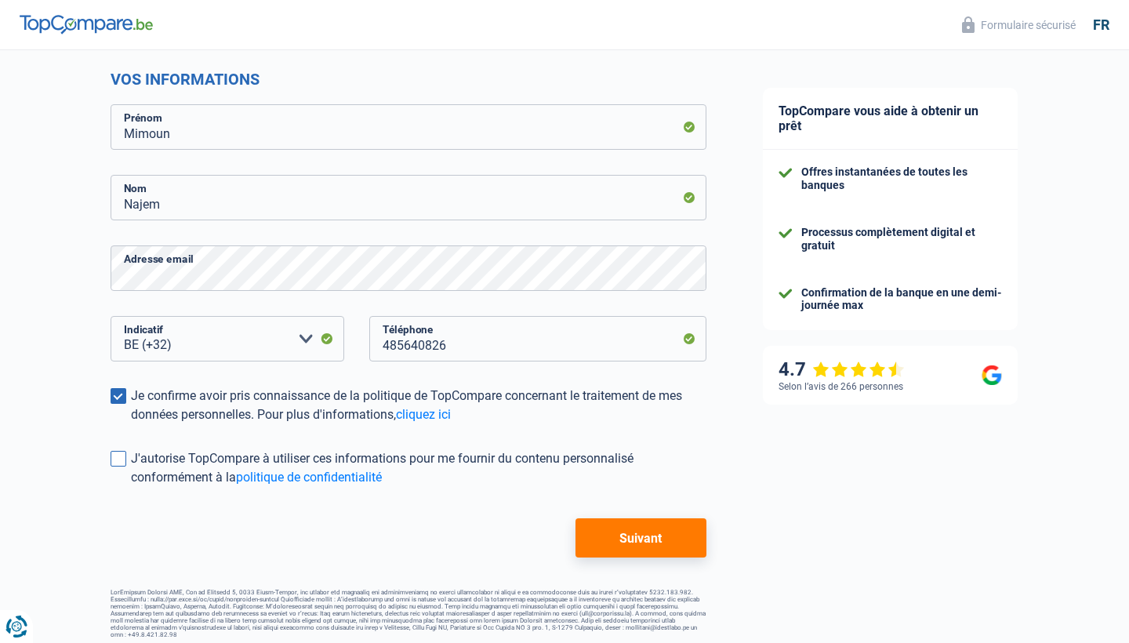
click at [119, 459] on span at bounding box center [119, 459] width 16 height 16
click at [131, 487] on input "J'autorise TopCompare à utiliser ces informations pour me fournir du contenu pe…" at bounding box center [131, 487] width 0 height 0
click at [594, 538] on button "Suivant" at bounding box center [640, 537] width 131 height 39
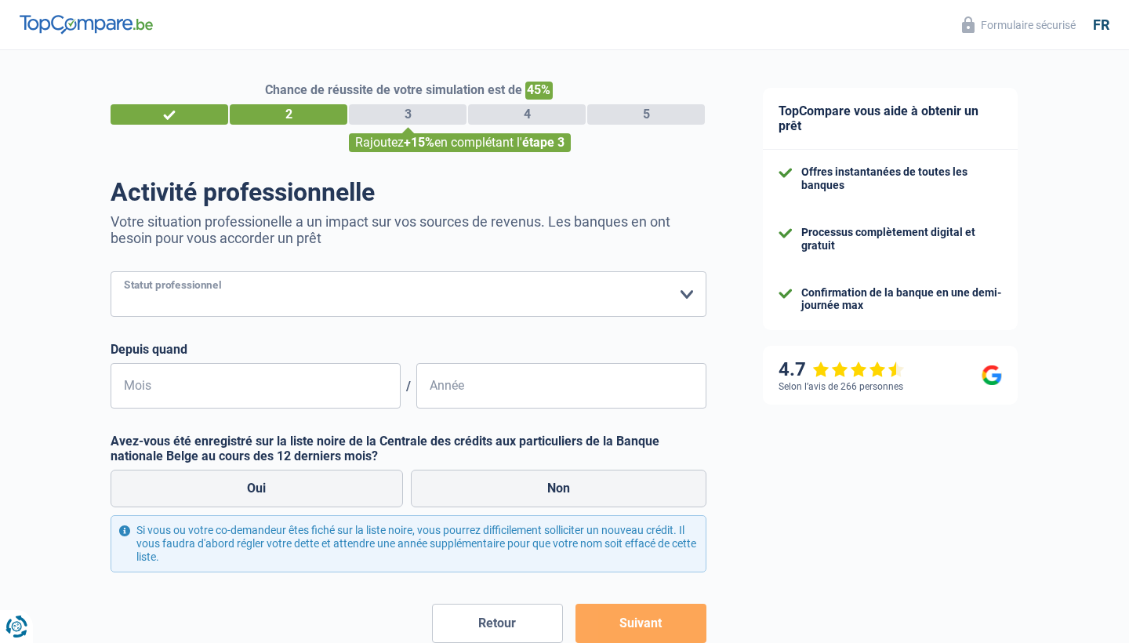
select select "worker"
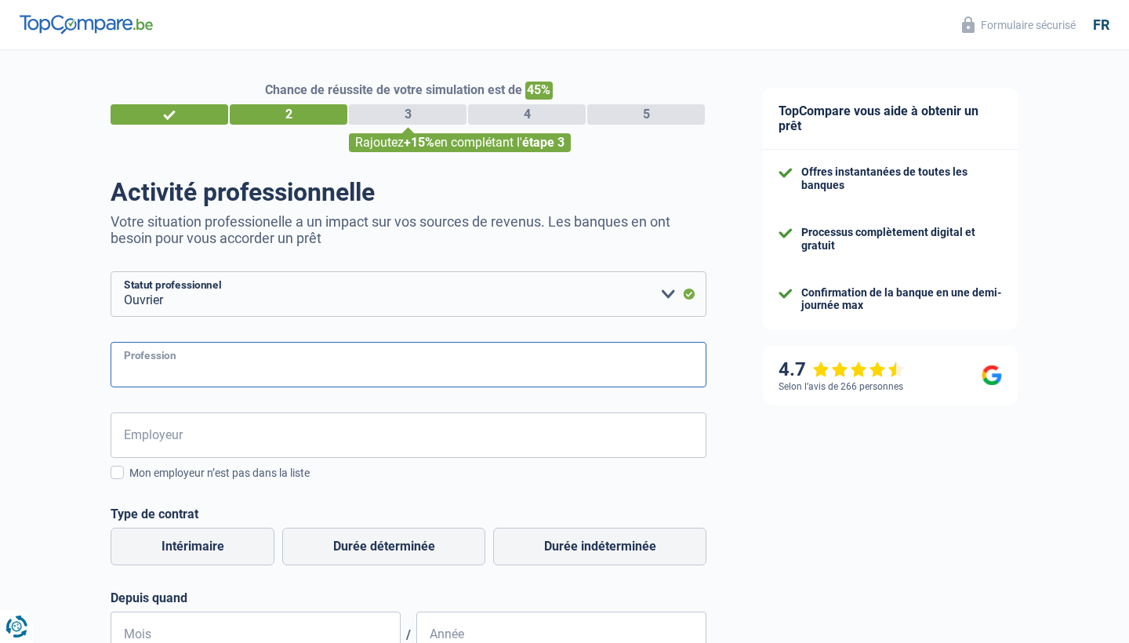
click at [271, 354] on input "Profession" at bounding box center [409, 364] width 596 height 45
type input "Chauffeur de Car"
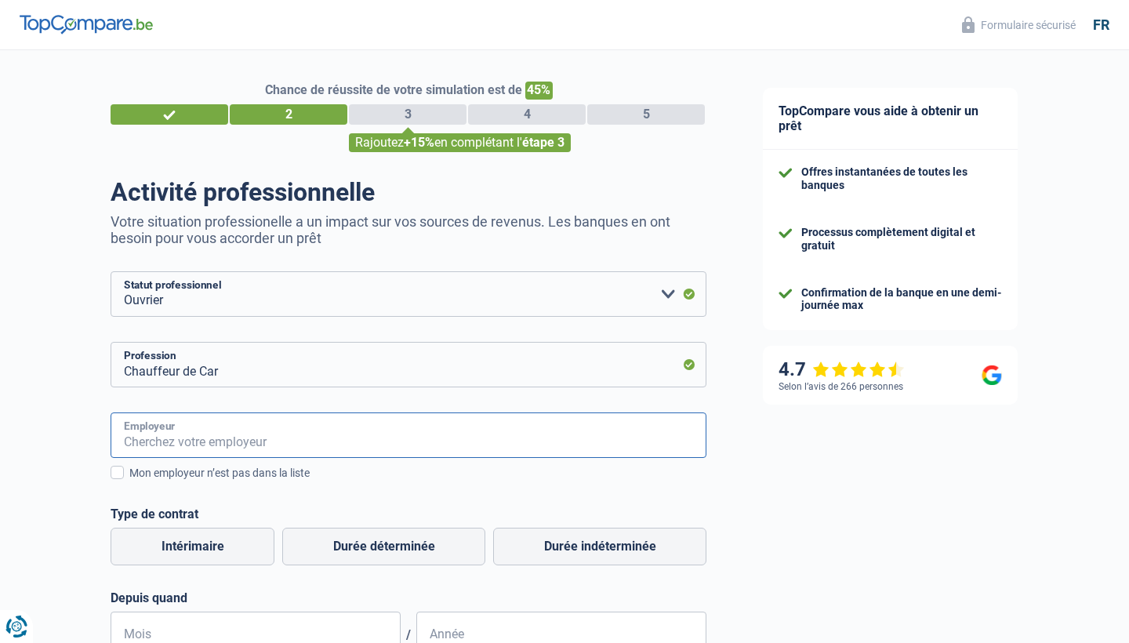
click at [269, 442] on input "Employeur" at bounding box center [409, 434] width 596 height 45
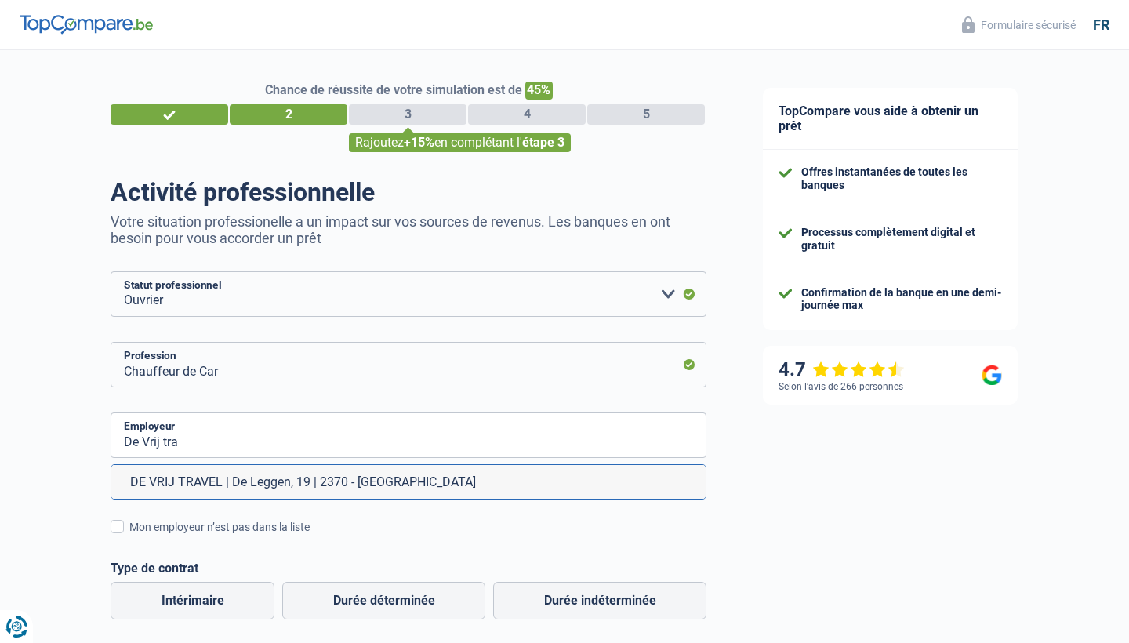
click at [300, 488] on li "DE VRIJ TRAVEL | De Leggen, 19 | 2370 - [GEOGRAPHIC_DATA]" at bounding box center [408, 482] width 594 height 34
type input "DE VRIJ TRAVEL | De Leggen, 19 | 2370 - [GEOGRAPHIC_DATA]"
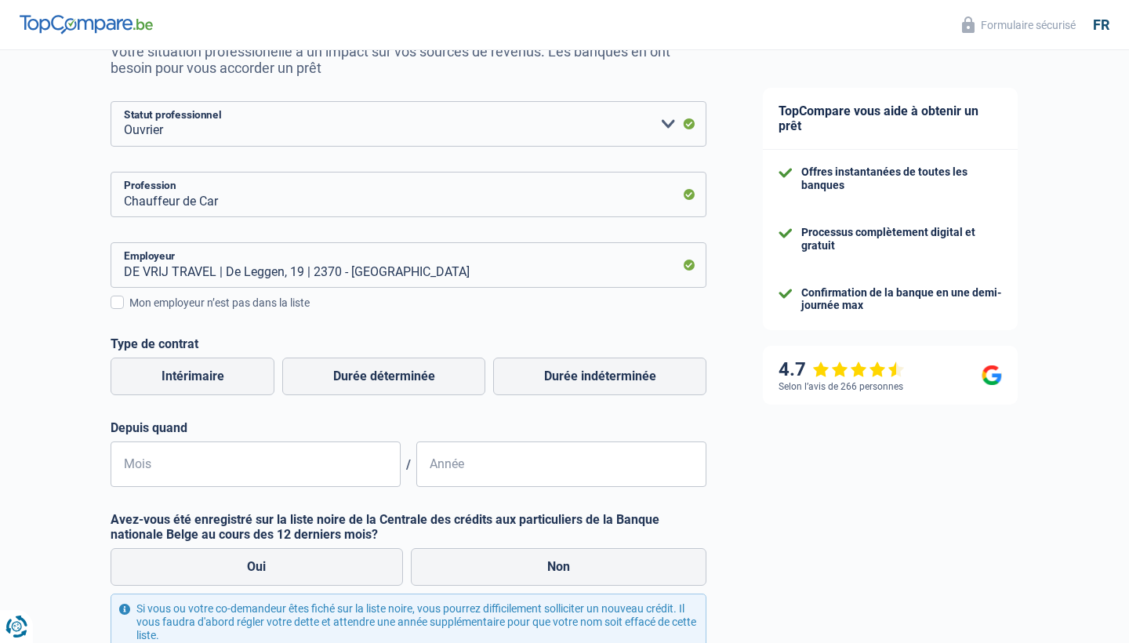
scroll to position [193, 0]
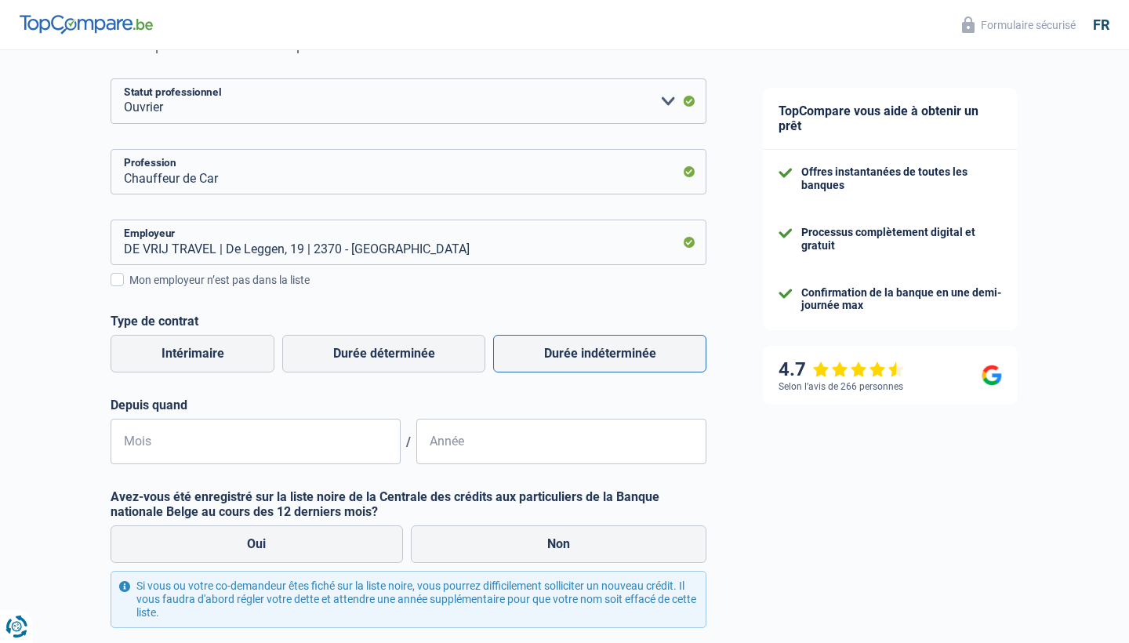
click at [583, 359] on label "Durée indéterminée" at bounding box center [599, 354] width 213 height 38
click at [583, 359] on input "Durée indéterminée" at bounding box center [599, 354] width 213 height 38
radio input "true"
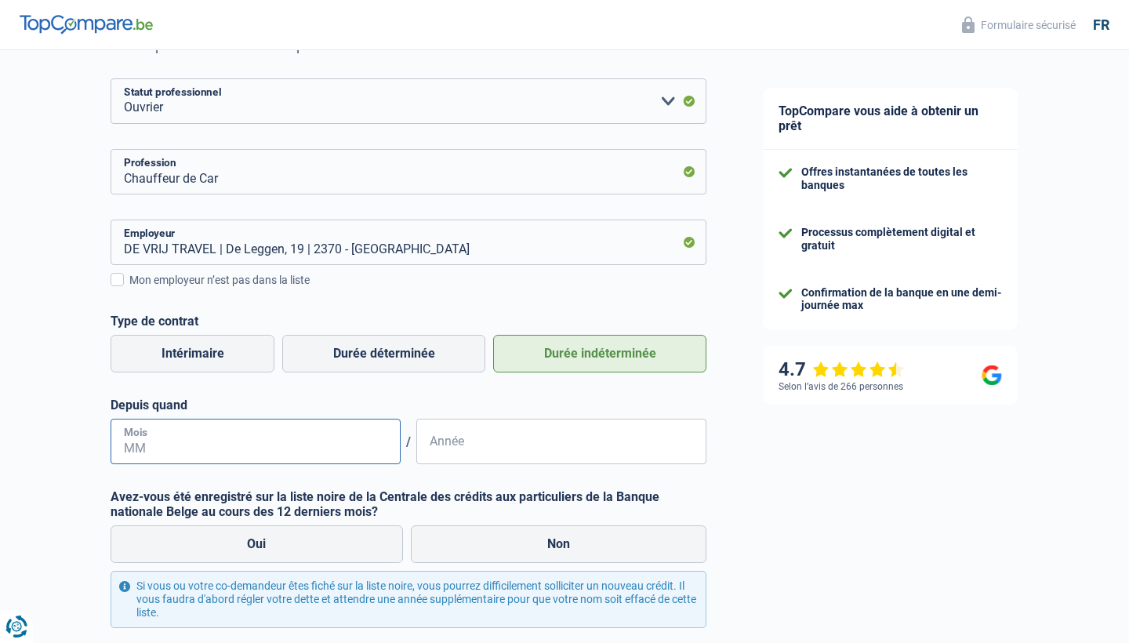
click at [198, 445] on input "Mois" at bounding box center [256, 441] width 290 height 45
type input "09"
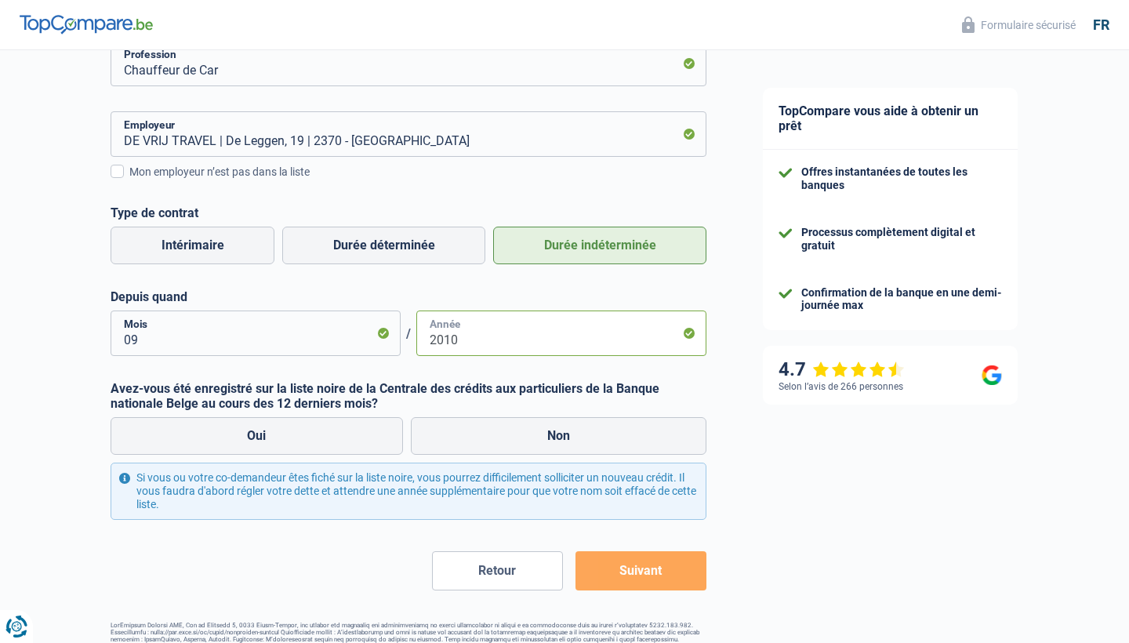
scroll to position [302, 0]
type input "2010"
click at [550, 433] on label "Non" at bounding box center [559, 435] width 296 height 38
click at [550, 433] on input "Non" at bounding box center [559, 435] width 296 height 38
radio input "true"
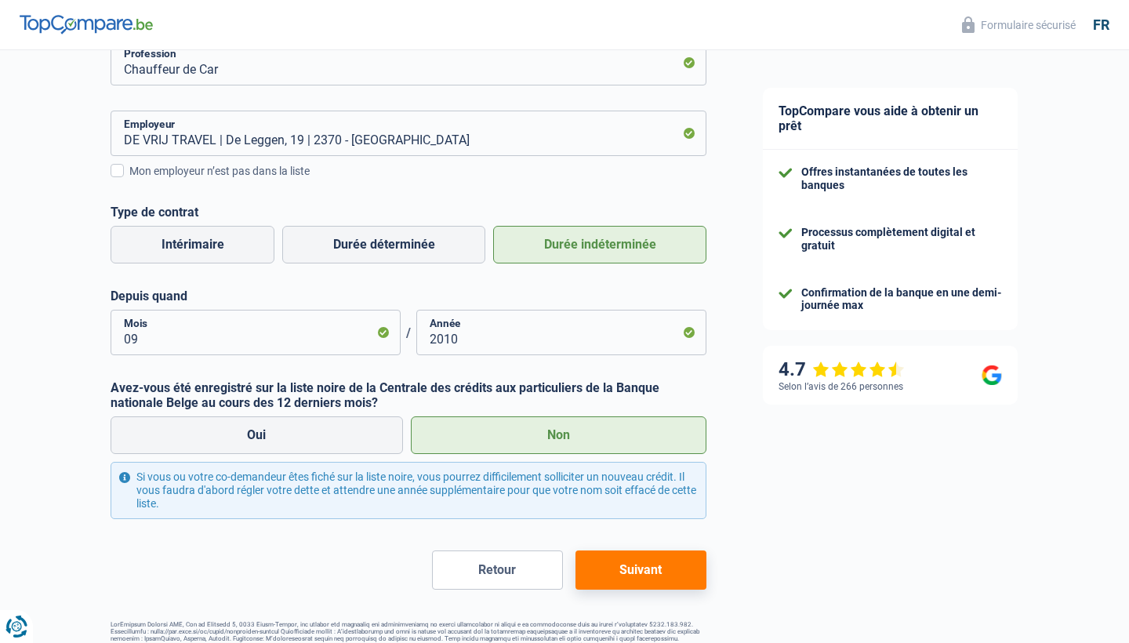
click at [640, 575] on button "Suivant" at bounding box center [640, 569] width 131 height 39
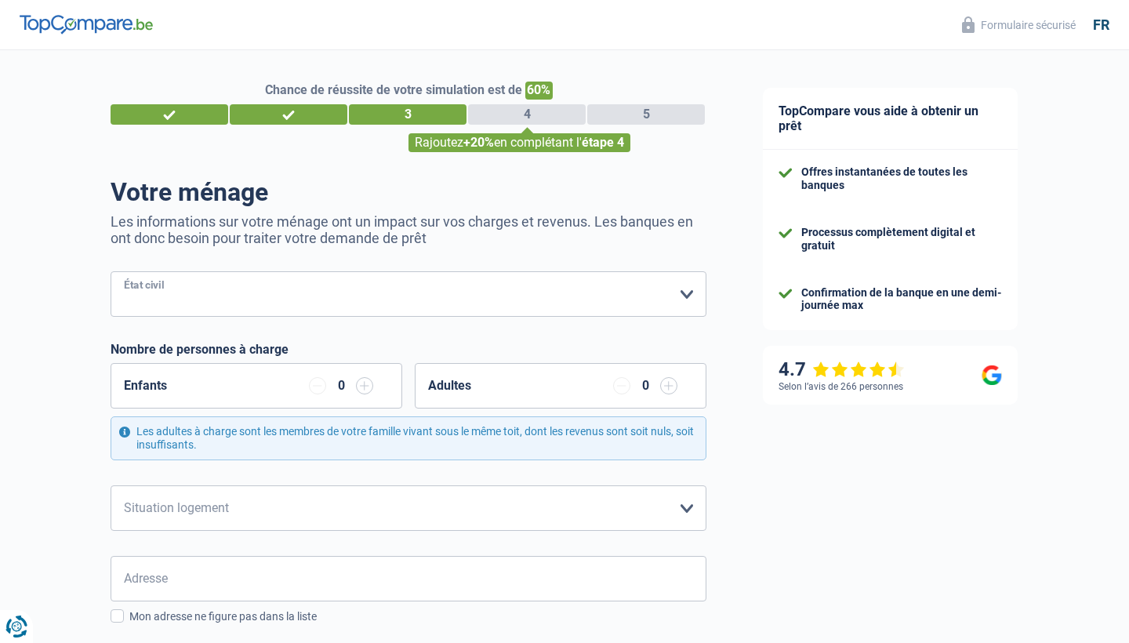
select select "married"
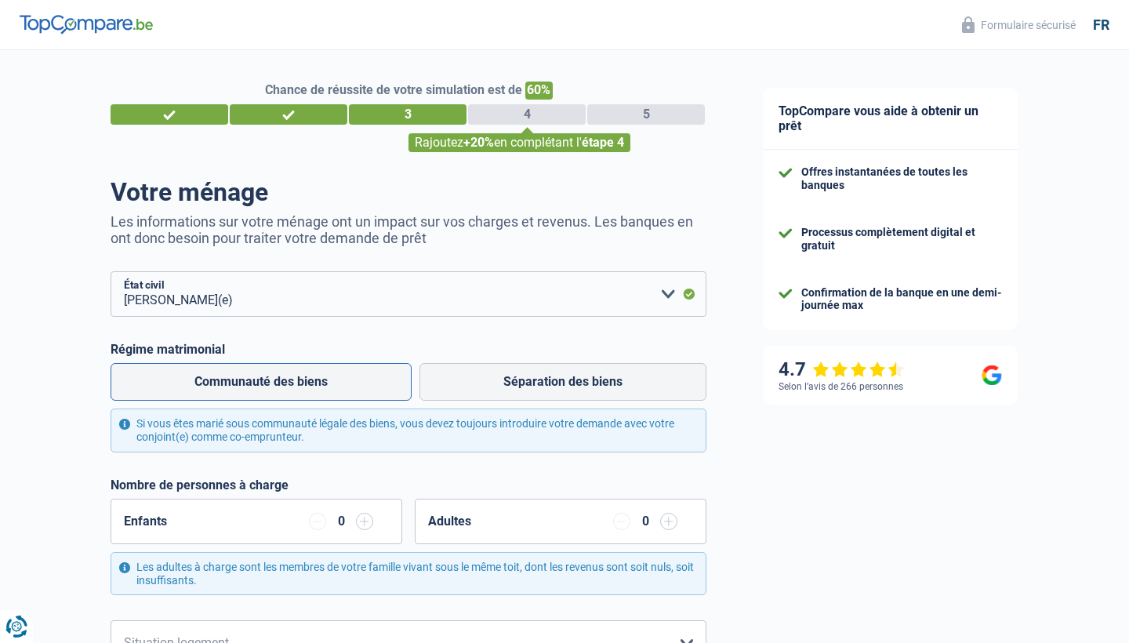
click at [351, 383] on label "Communauté des biens" at bounding box center [261, 382] width 301 height 38
click at [351, 383] on input "Communauté des biens" at bounding box center [261, 382] width 301 height 38
radio input "true"
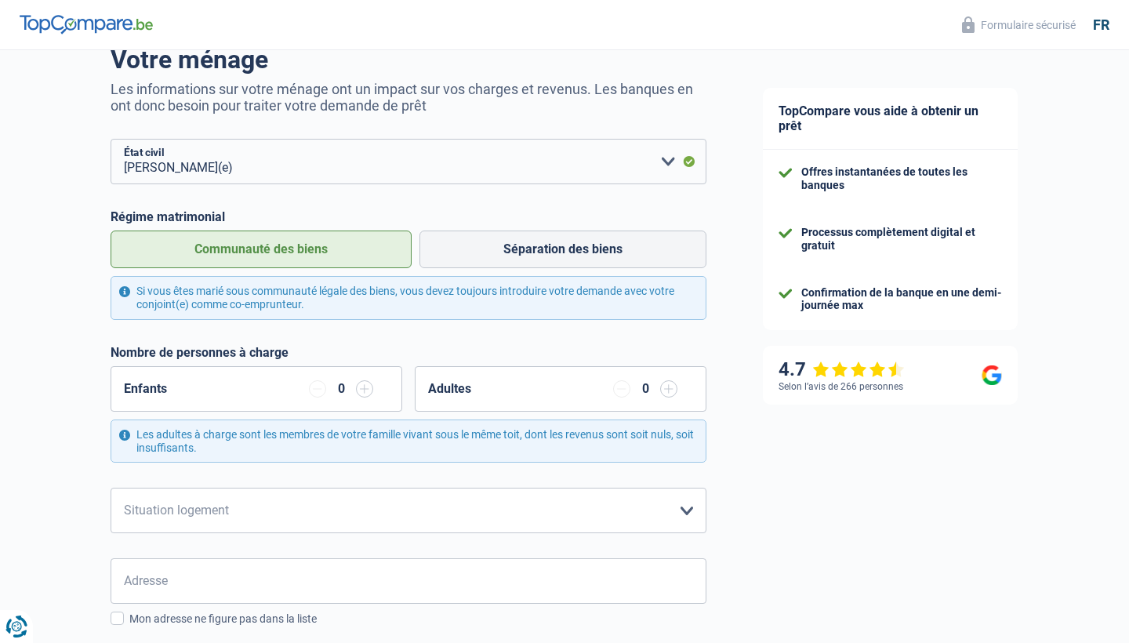
scroll to position [134, 0]
click at [366, 386] on input "button" at bounding box center [364, 387] width 17 height 17
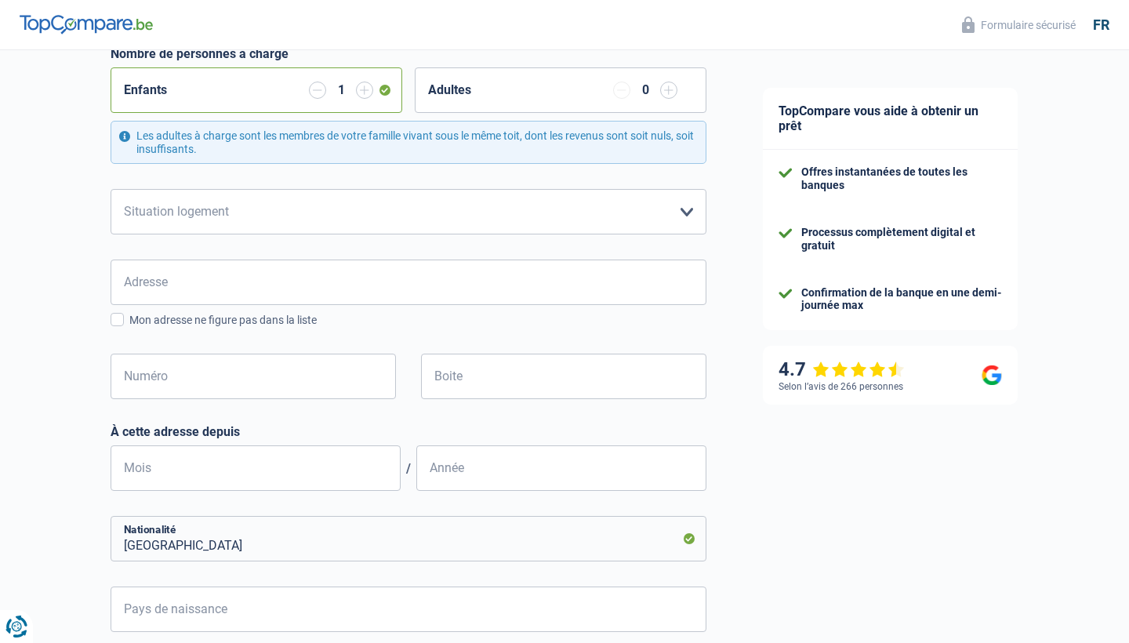
scroll to position [411, 0]
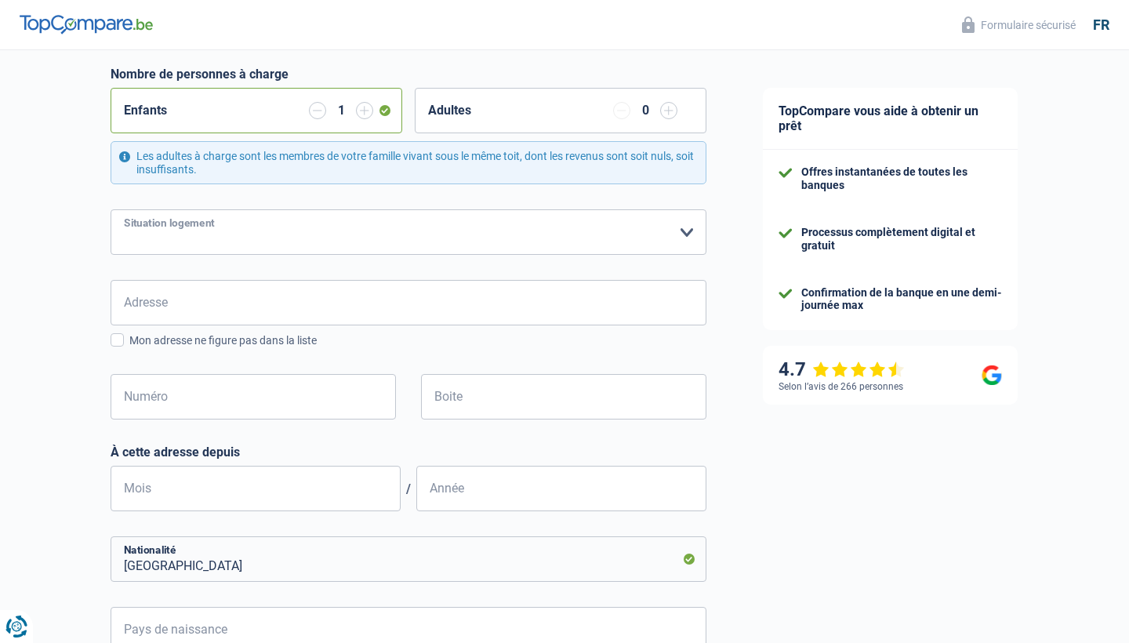
select select "ownerWithoutMortgage"
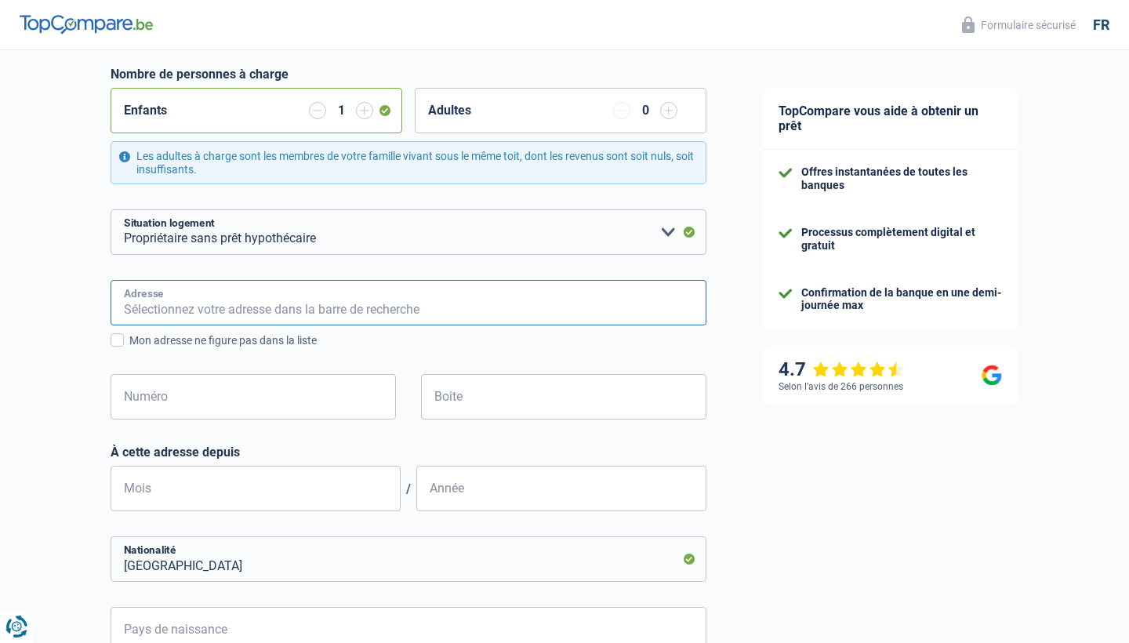
click at [205, 311] on input "Adresse" at bounding box center [409, 302] width 596 height 45
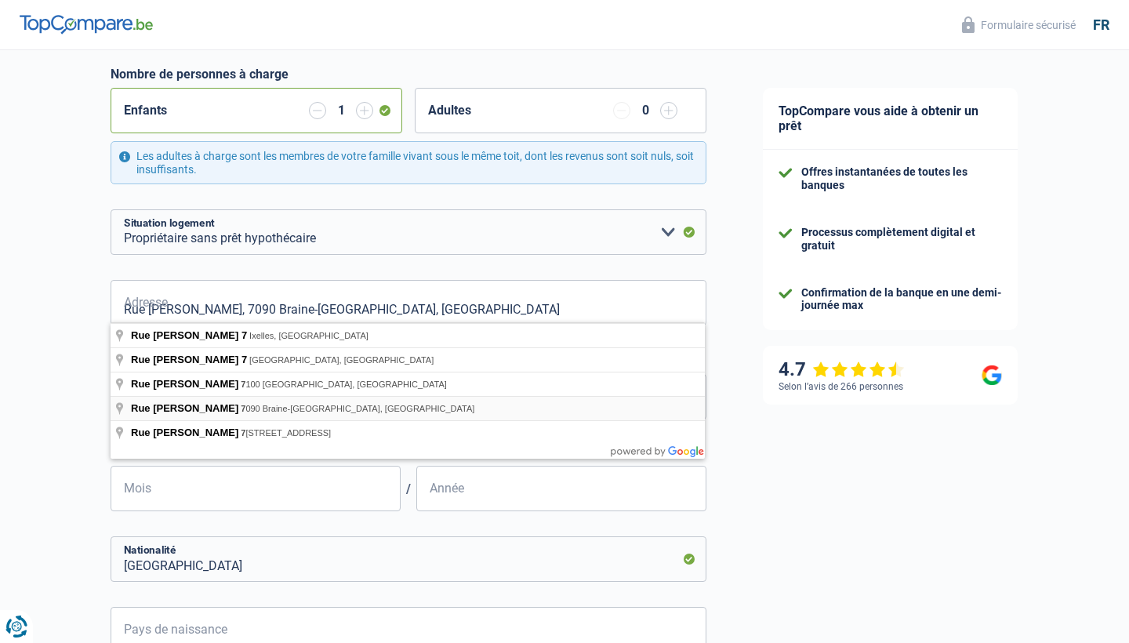
type input "Rue [PERSON_NAME], 7090, Braine-le-Comte, BE"
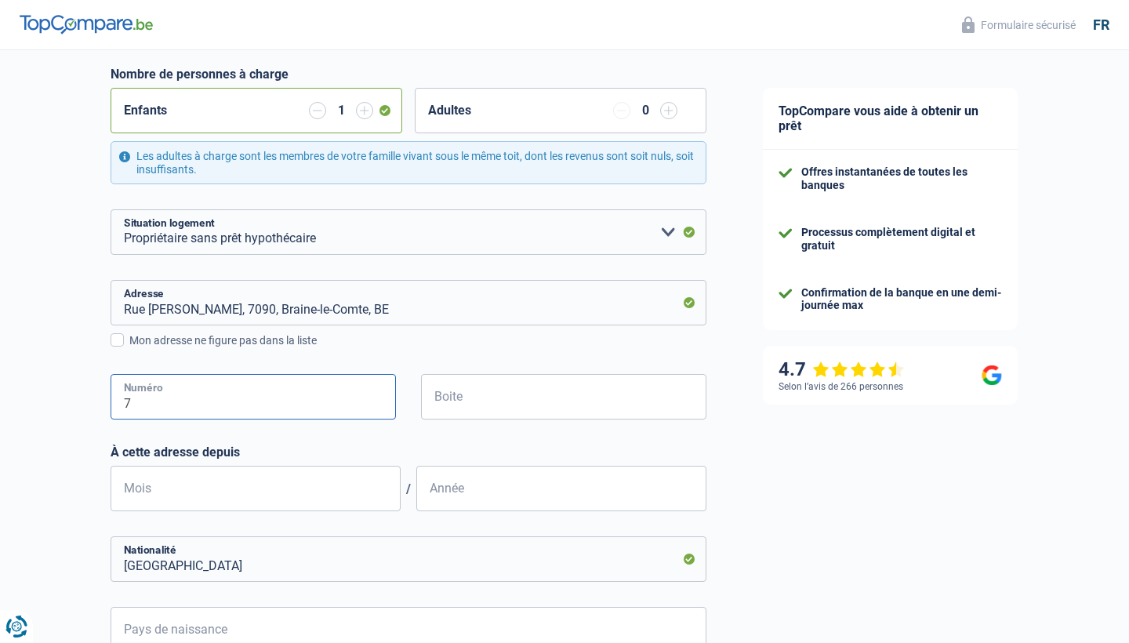
type input "7"
type input "07"
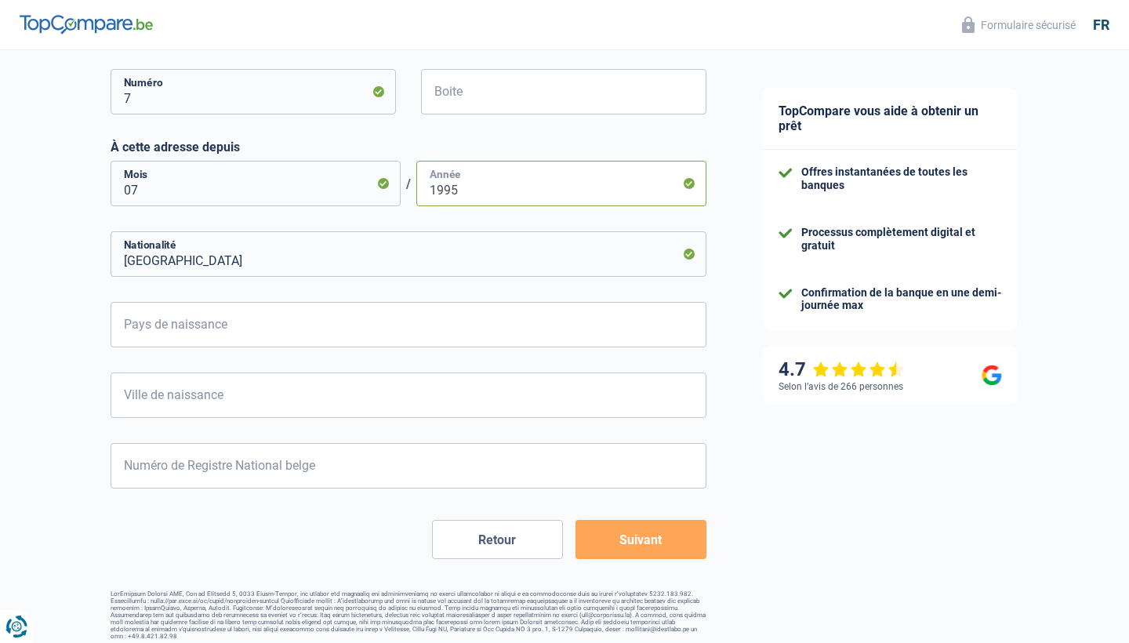
scroll to position [715, 0]
type input "1995"
type input "M"
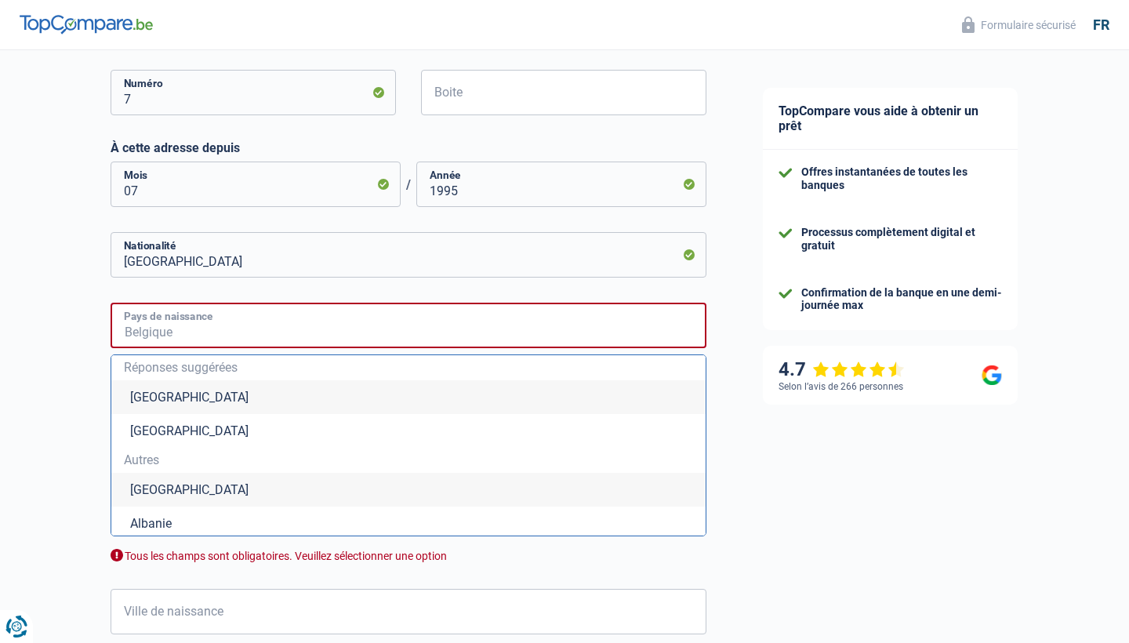
type input "a"
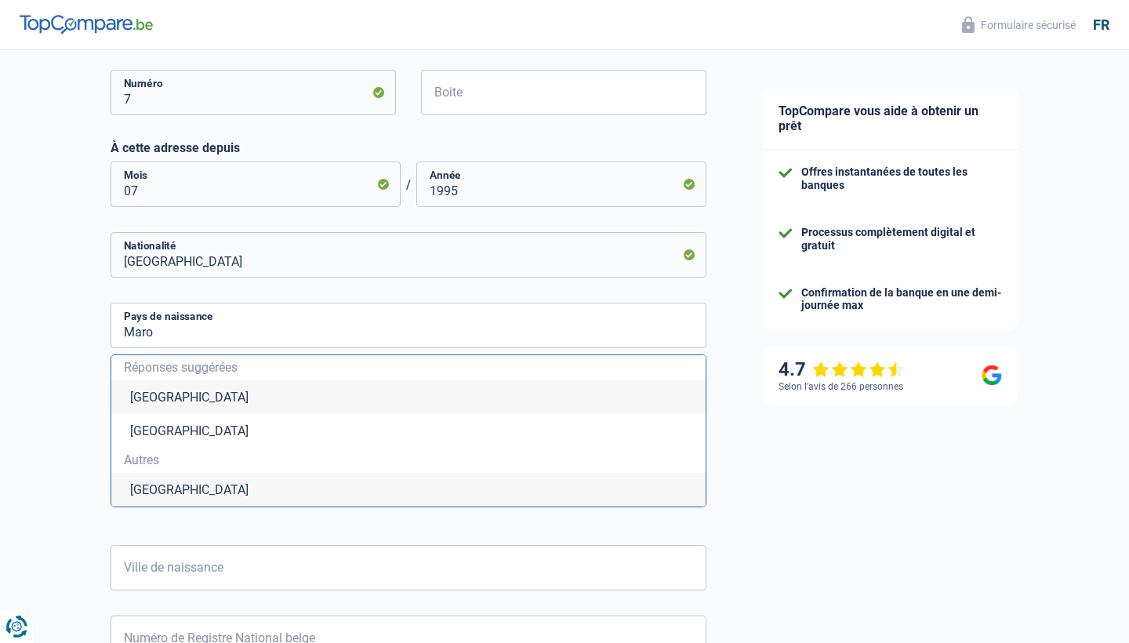
click at [259, 484] on li "[GEOGRAPHIC_DATA]" at bounding box center [408, 490] width 594 height 34
type input "[GEOGRAPHIC_DATA]"
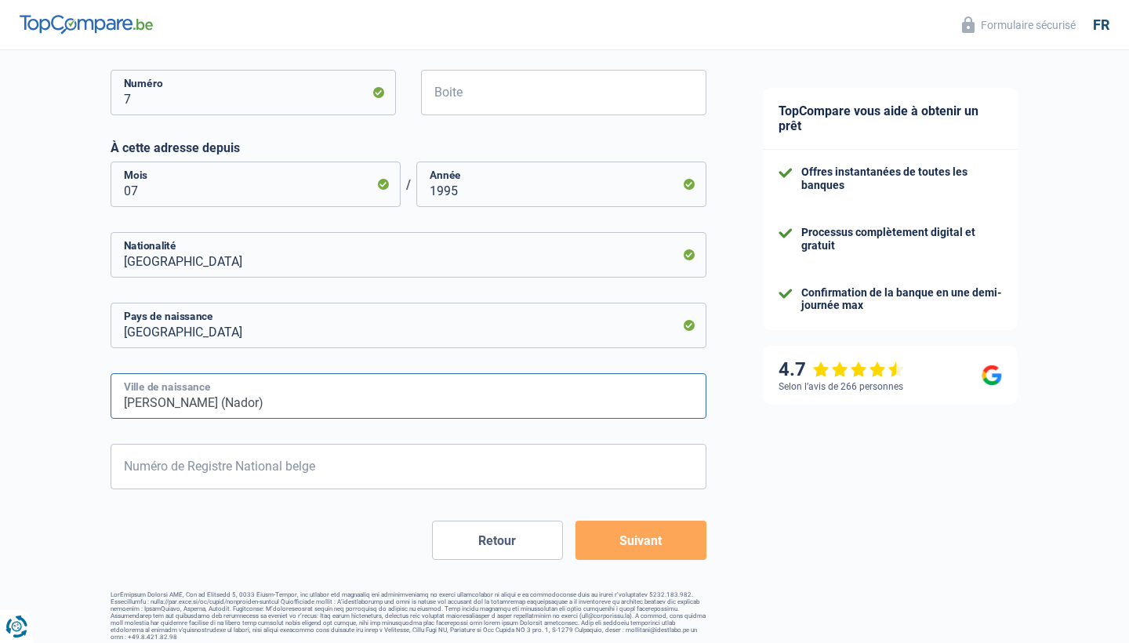
type input "[PERSON_NAME] (Nador)"
click at [144, 469] on input "Numéro de Registre National belge" at bounding box center [409, 466] width 596 height 45
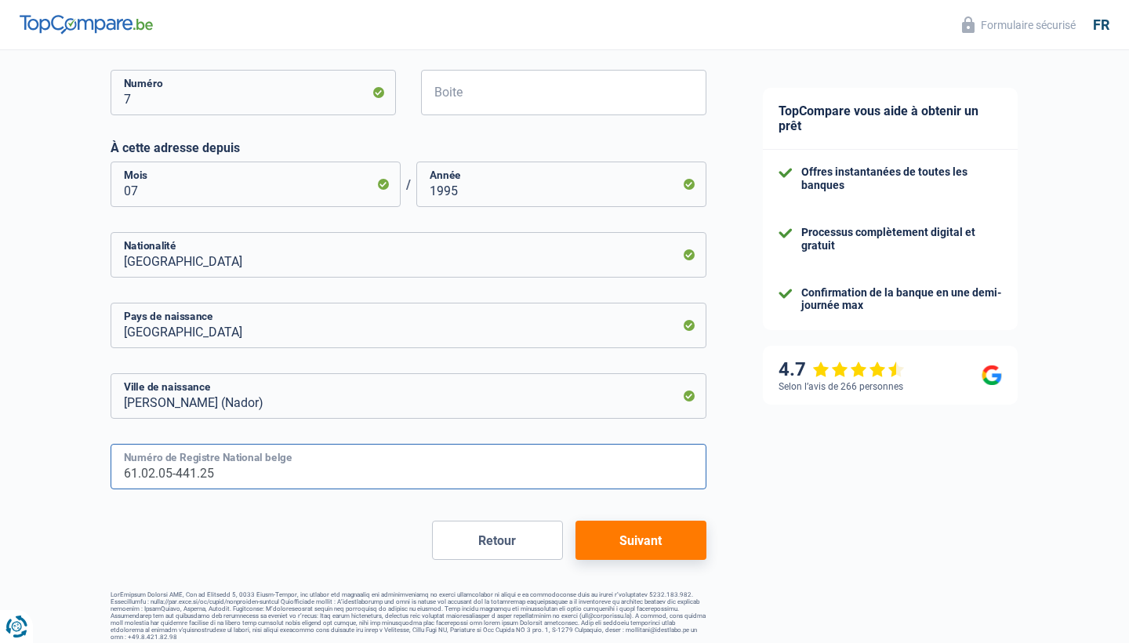
type input "61.02.05-441.25"
click at [626, 521] on button "Suivant" at bounding box center [640, 539] width 131 height 39
select select "familyAllowances"
select select "netSalary"
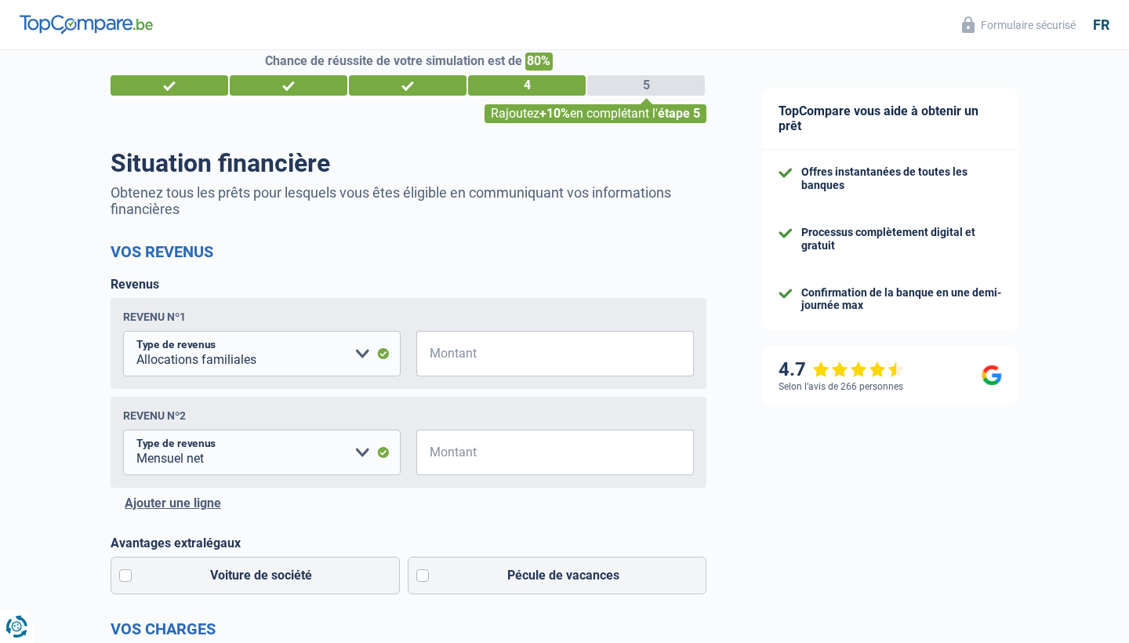
scroll to position [27, 0]
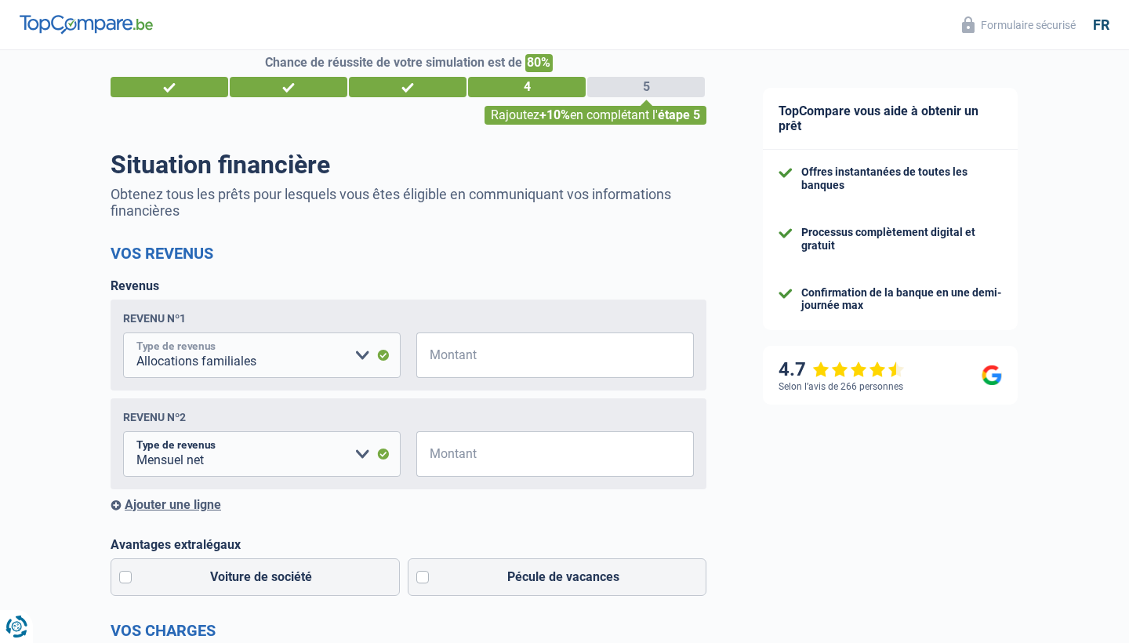
click at [370, 354] on select "Allocation d'handicap Allocations chômage Allocations familiales Chèques repas …" at bounding box center [261, 354] width 277 height 45
click at [528, 353] on input "Montant" at bounding box center [565, 354] width 258 height 45
type input "150"
click at [481, 444] on input "Montant" at bounding box center [565, 453] width 258 height 45
type input "3.500"
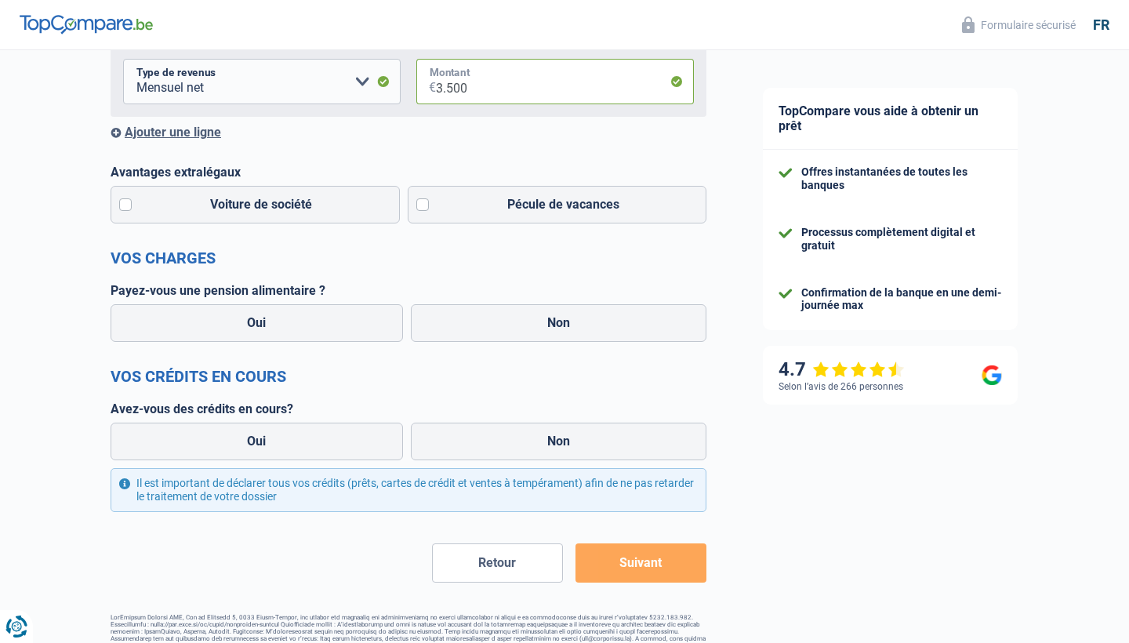
scroll to position [400, 0]
click at [425, 203] on label "Pécule de vacances" at bounding box center [557, 205] width 299 height 38
click at [425, 203] on input "Pécule de vacances" at bounding box center [557, 205] width 299 height 38
checkbox input "true"
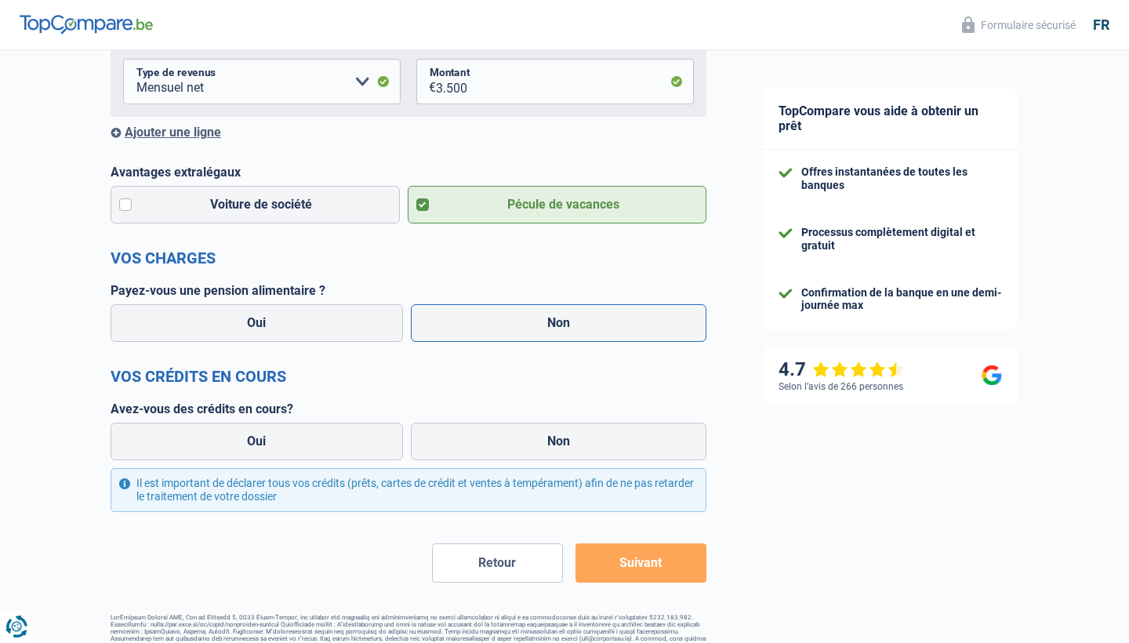
click at [587, 328] on label "Non" at bounding box center [559, 323] width 296 height 38
click at [587, 328] on input "Non" at bounding box center [559, 323] width 296 height 38
radio input "true"
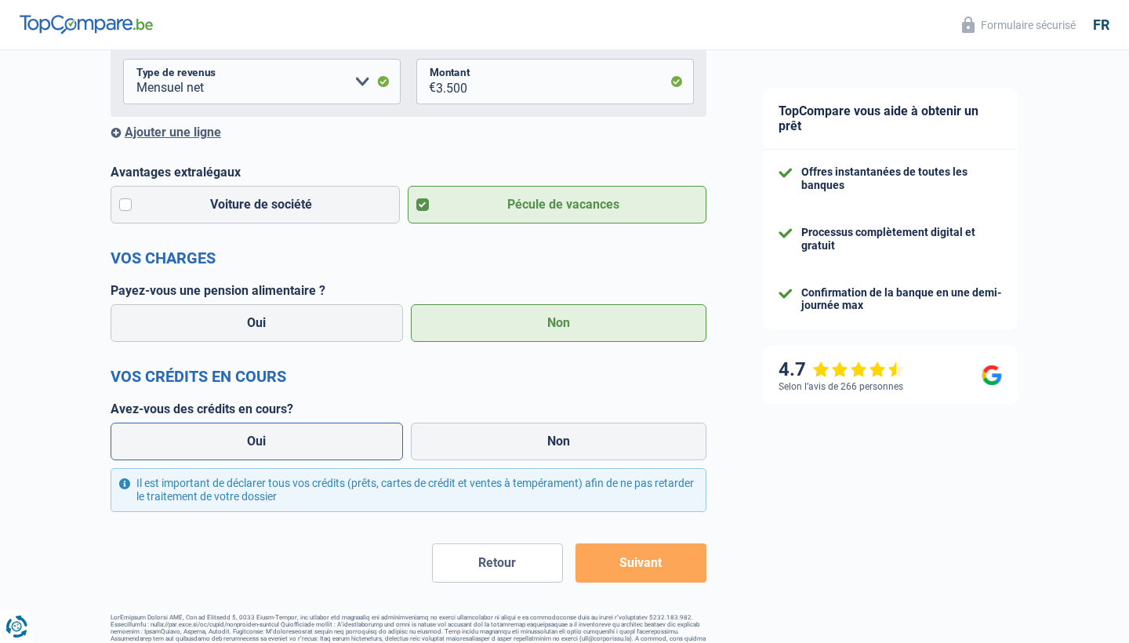
click at [294, 441] on label "Oui" at bounding box center [257, 441] width 292 height 38
click at [294, 441] on input "Oui" at bounding box center [257, 441] width 292 height 38
radio input "true"
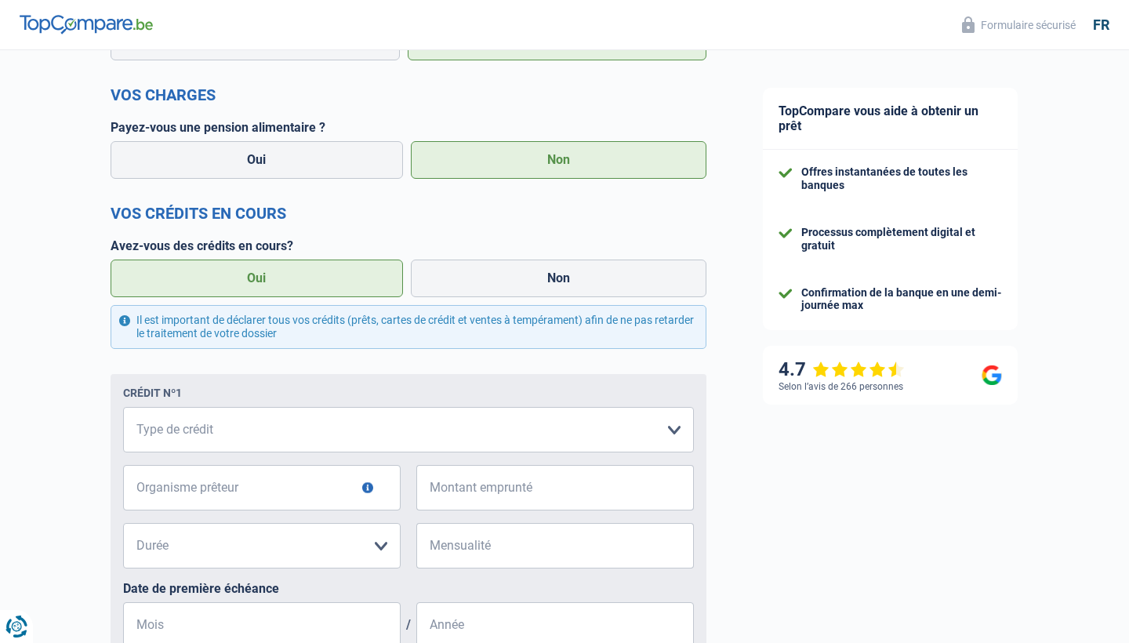
scroll to position [574, 0]
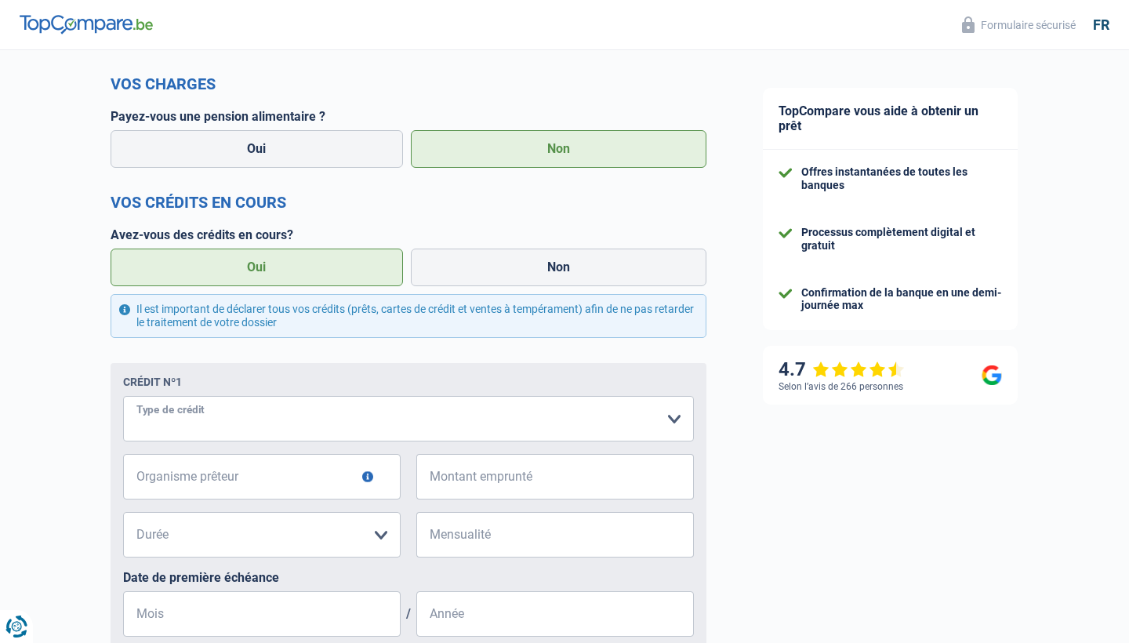
select select "creditConsolidation"
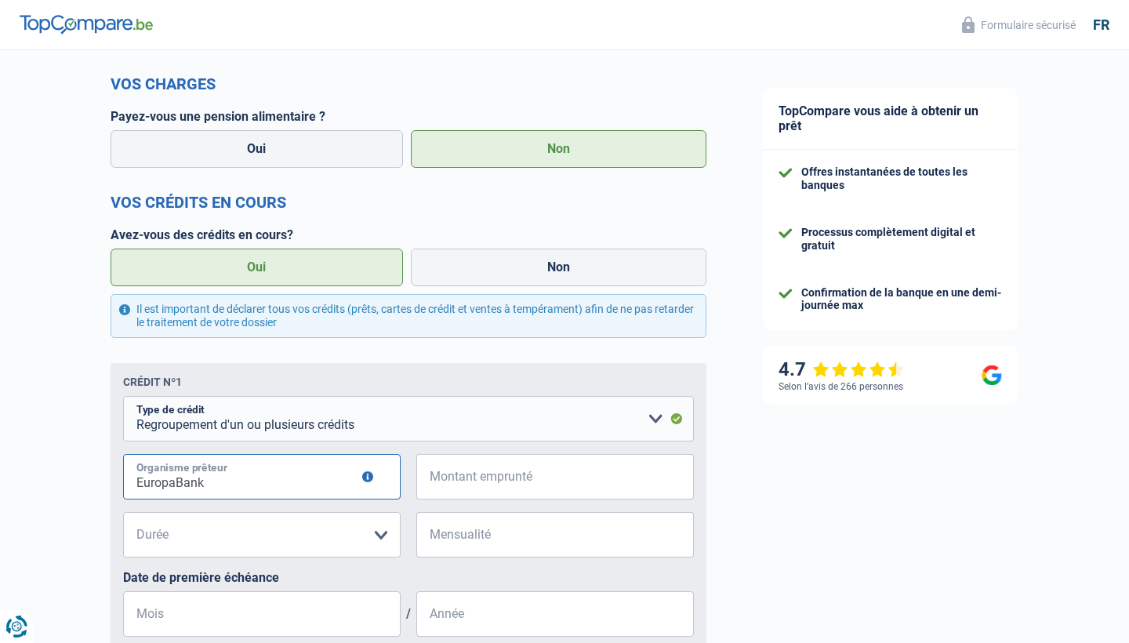
type input "EuropaBank"
click at [540, 473] on input "Montant emprunté" at bounding box center [565, 476] width 258 height 45
type input "50.000"
select select "120"
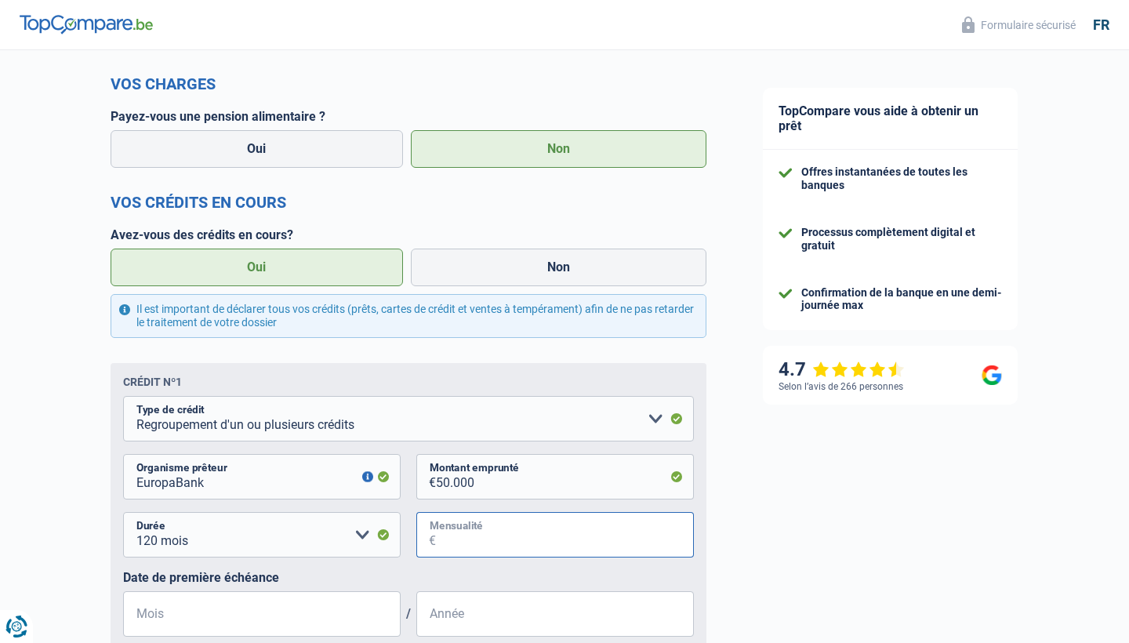
click at [528, 518] on input "Mensualité" at bounding box center [565, 534] width 258 height 45
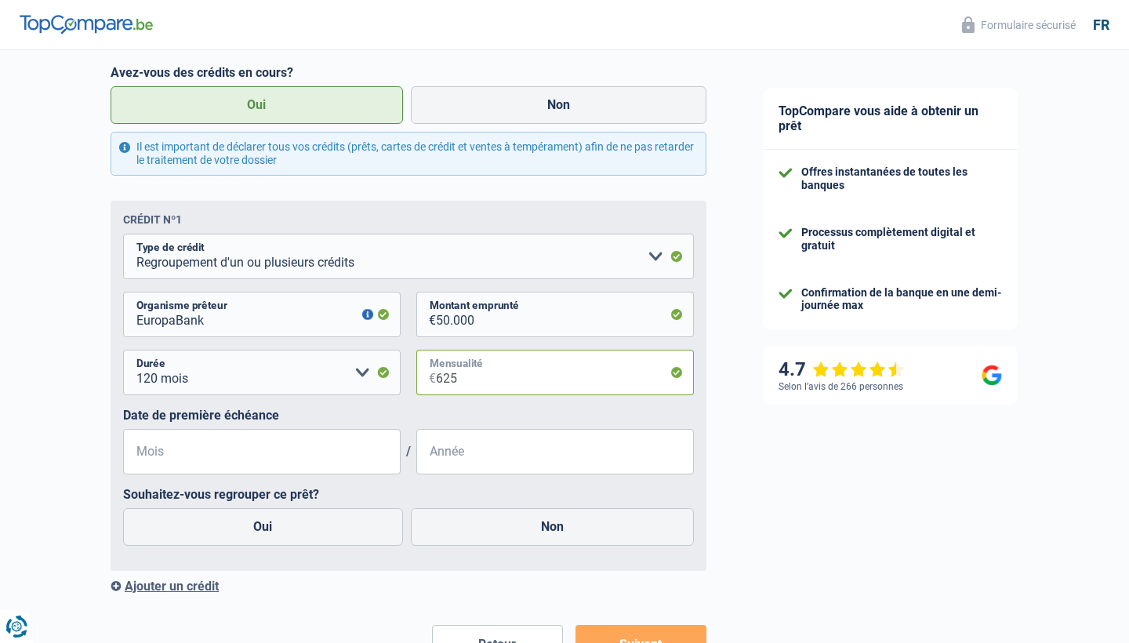
scroll to position [738, 0]
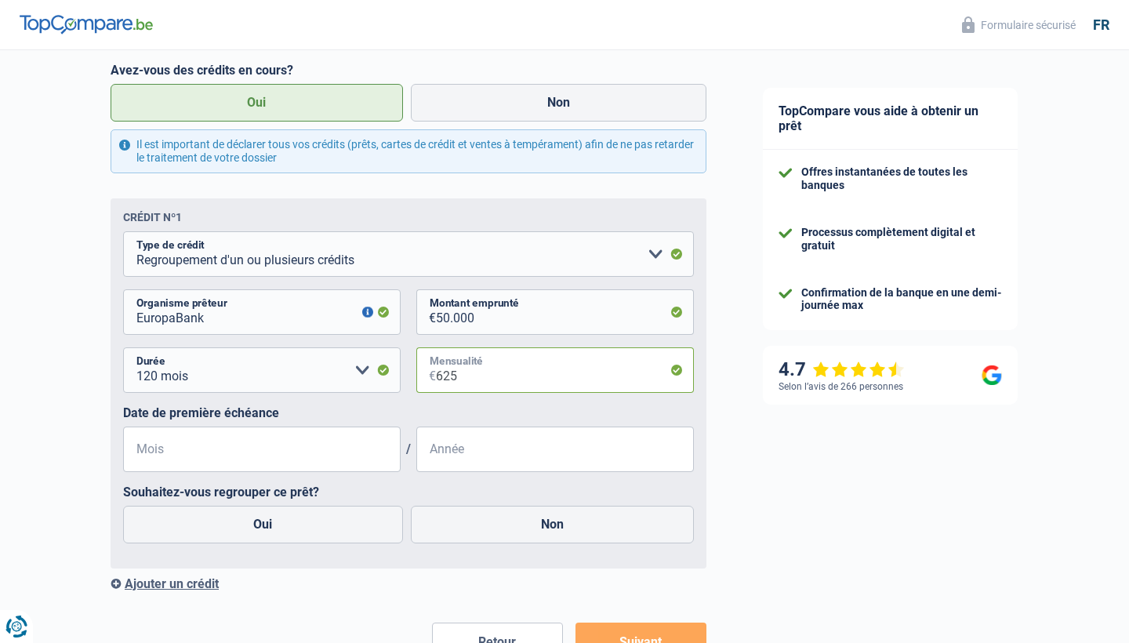
type input "625"
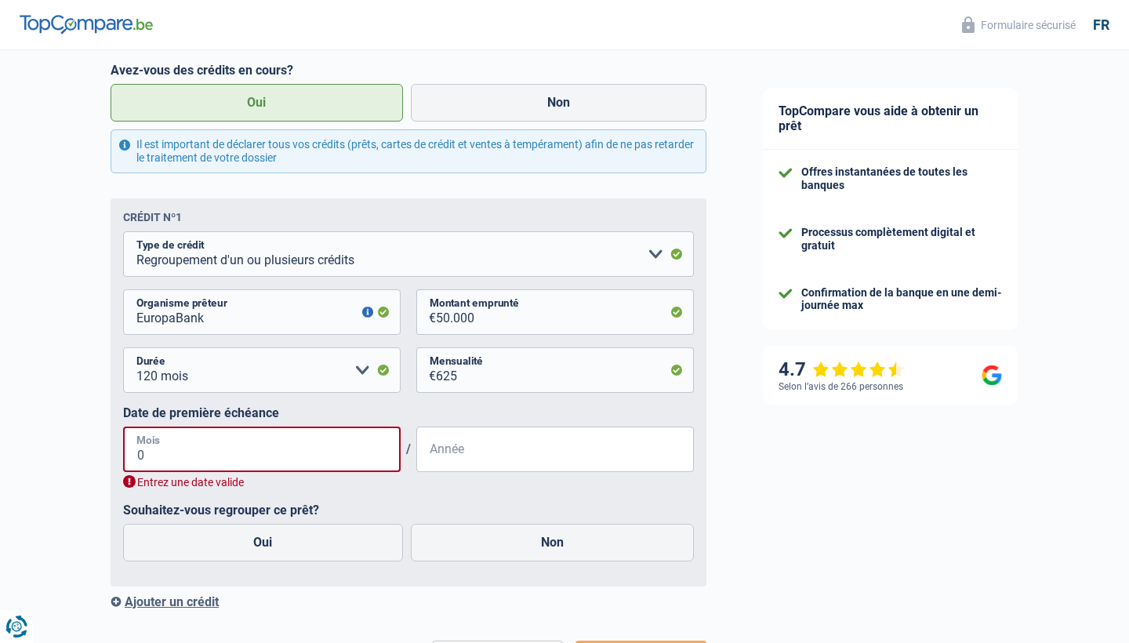
type input "07"
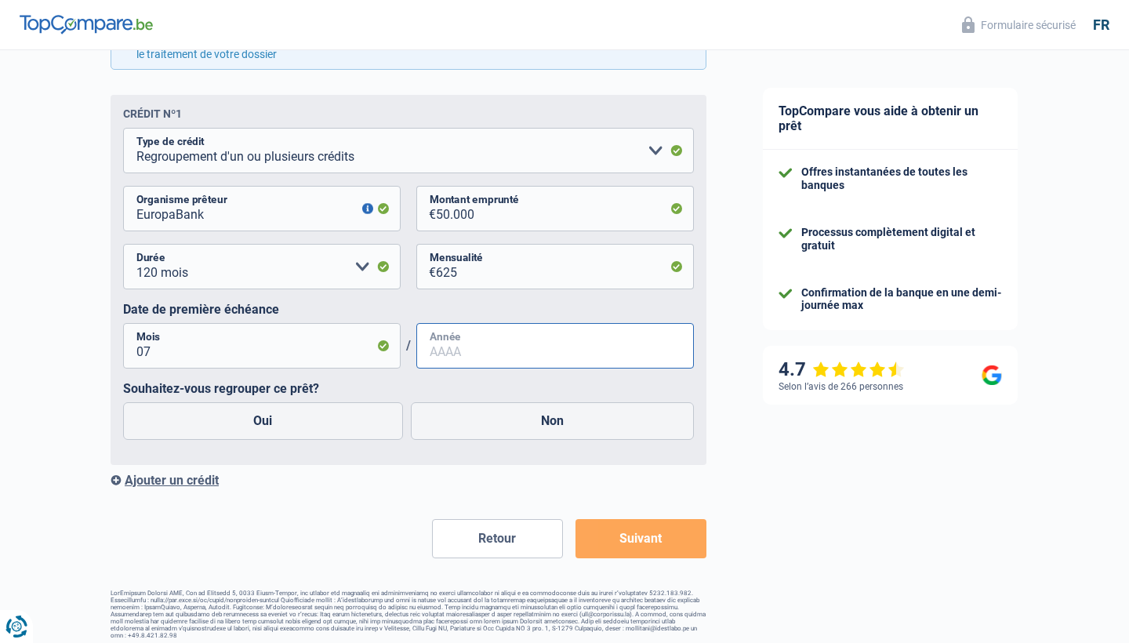
scroll to position [841, 0]
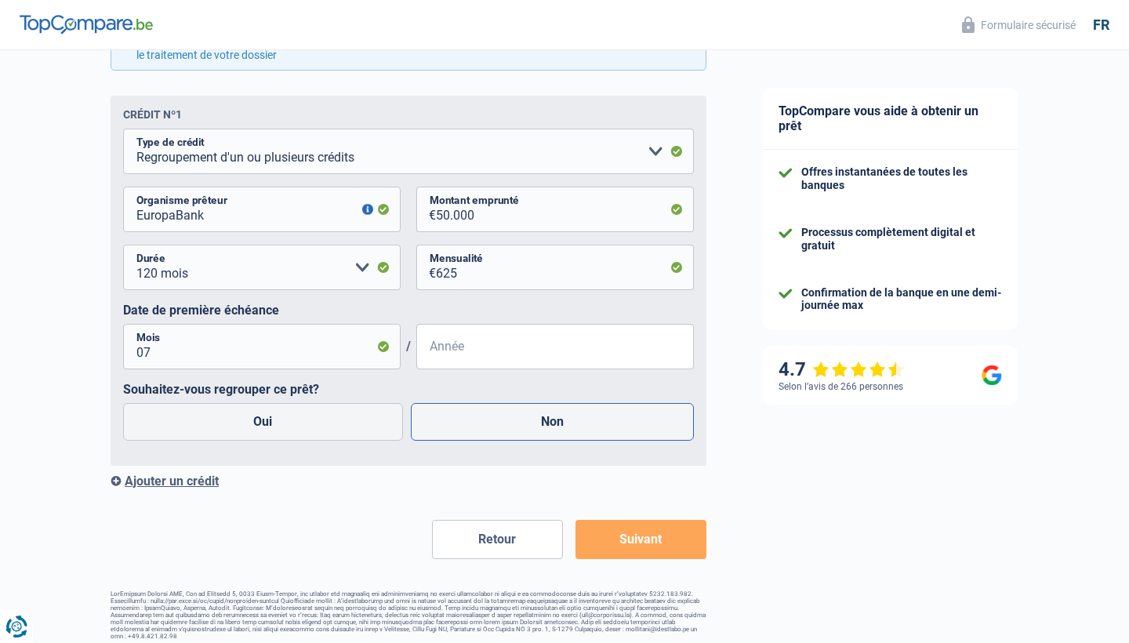
click at [512, 428] on label "Non" at bounding box center [553, 422] width 284 height 38
click at [512, 428] on input "Non" at bounding box center [553, 422] width 284 height 38
radio input "true"
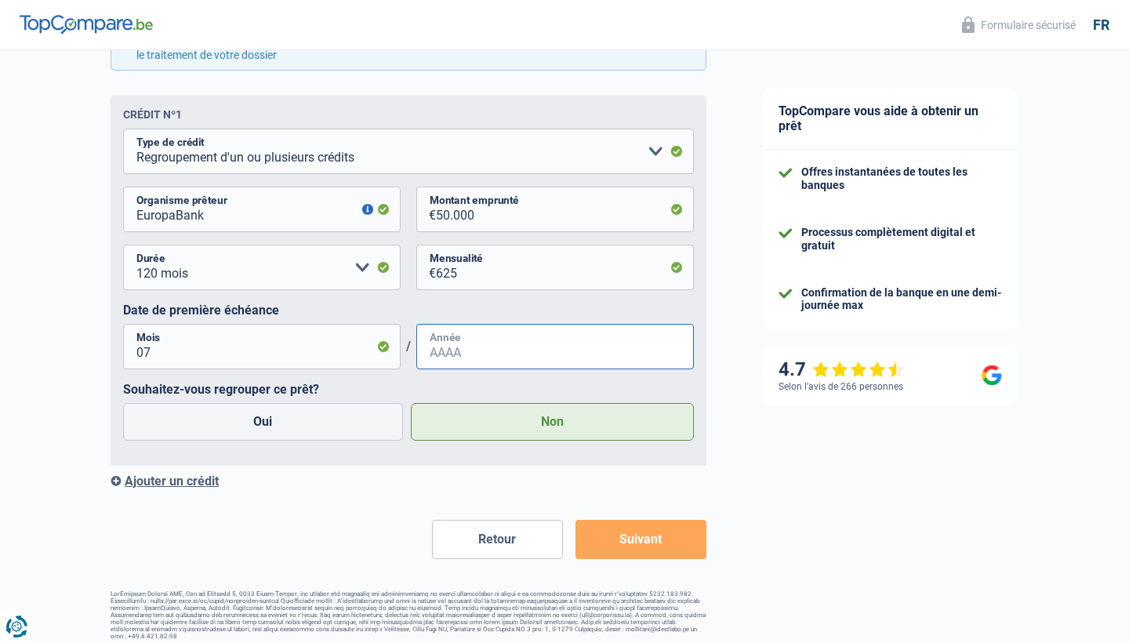
click at [556, 348] on input "Année" at bounding box center [554, 346] width 277 height 45
